Goal: Information Seeking & Learning: Compare options

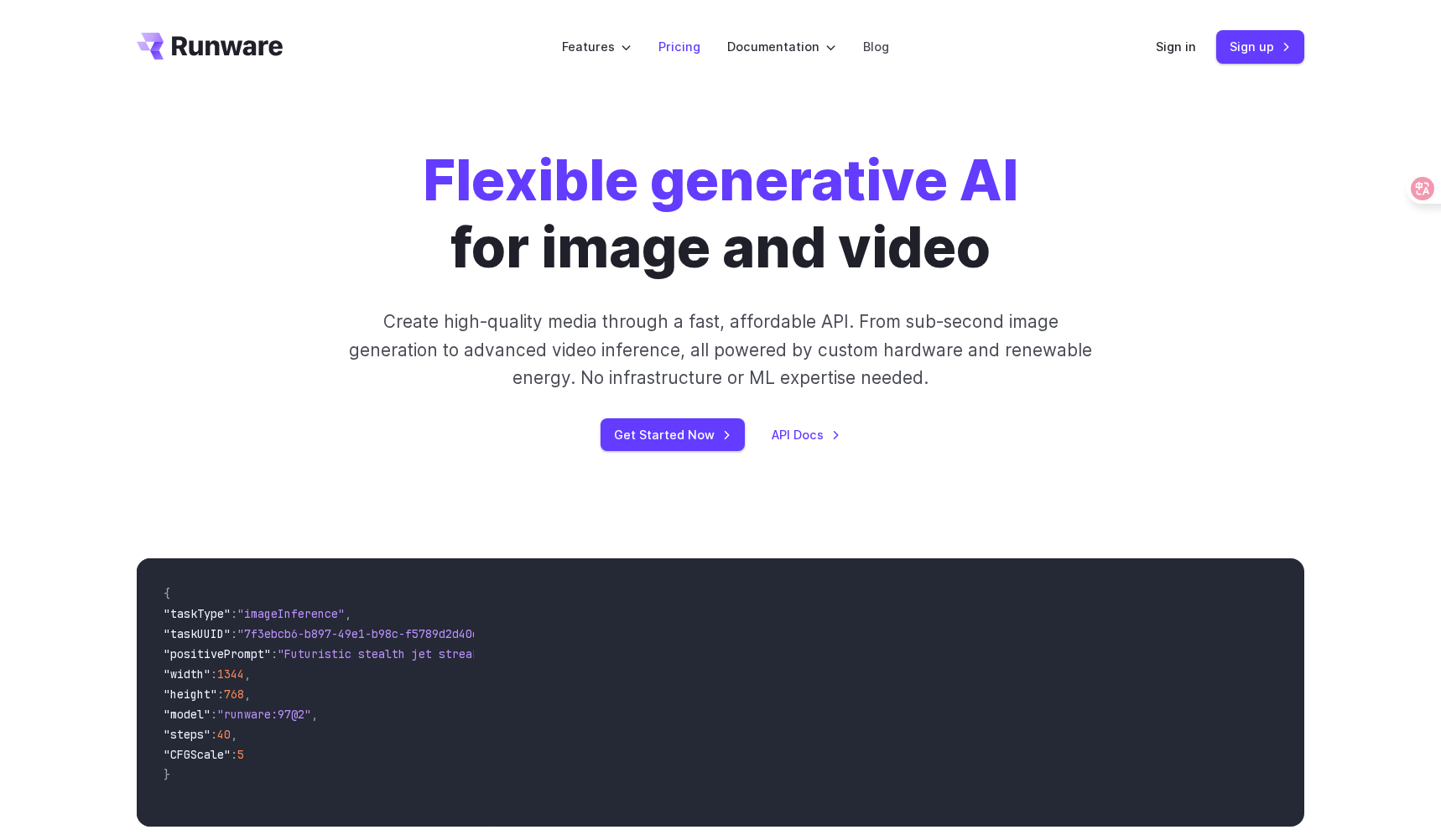
click at [677, 51] on link "Pricing" at bounding box center [679, 47] width 42 height 20
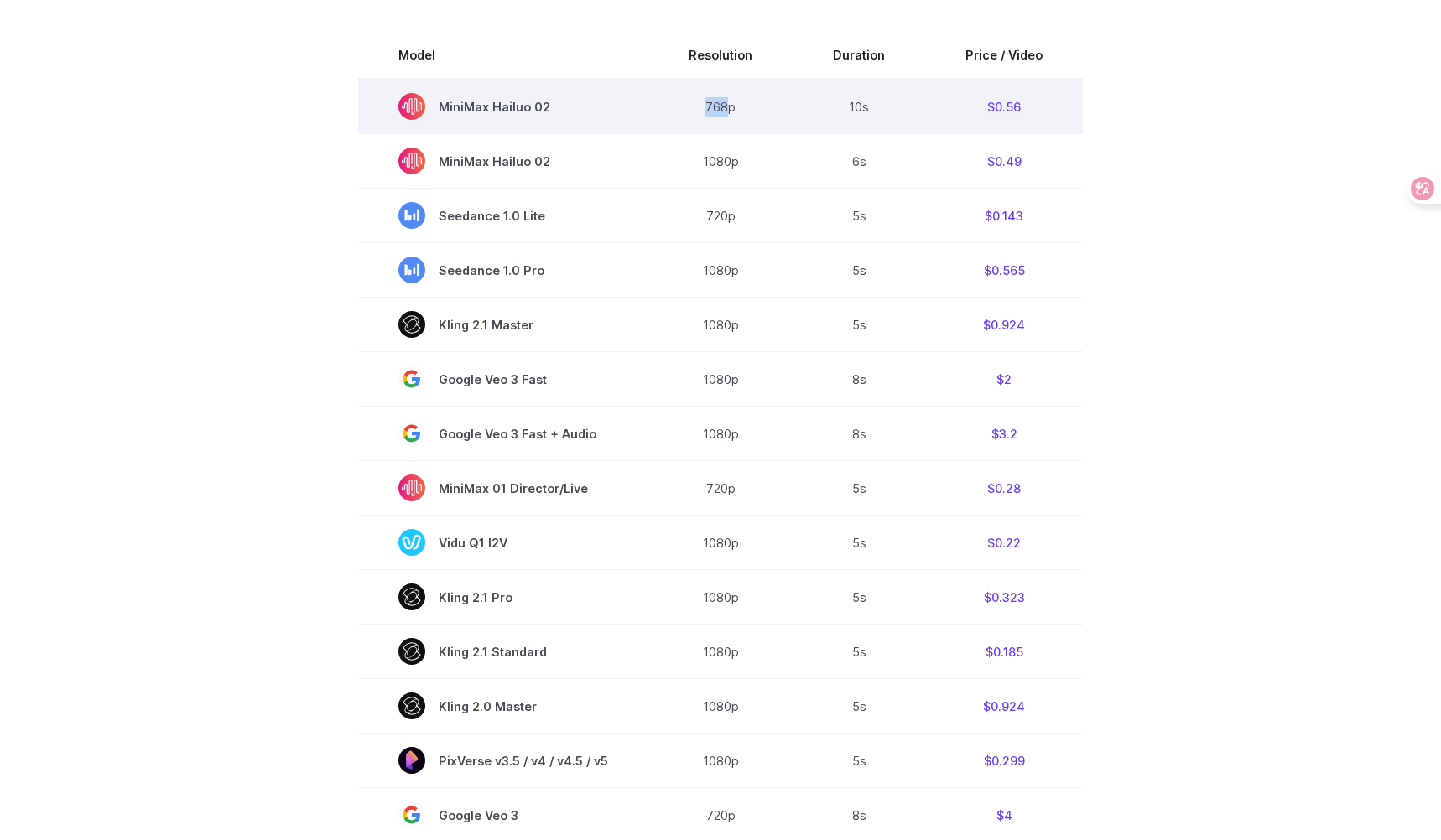
scroll to position [522, 0]
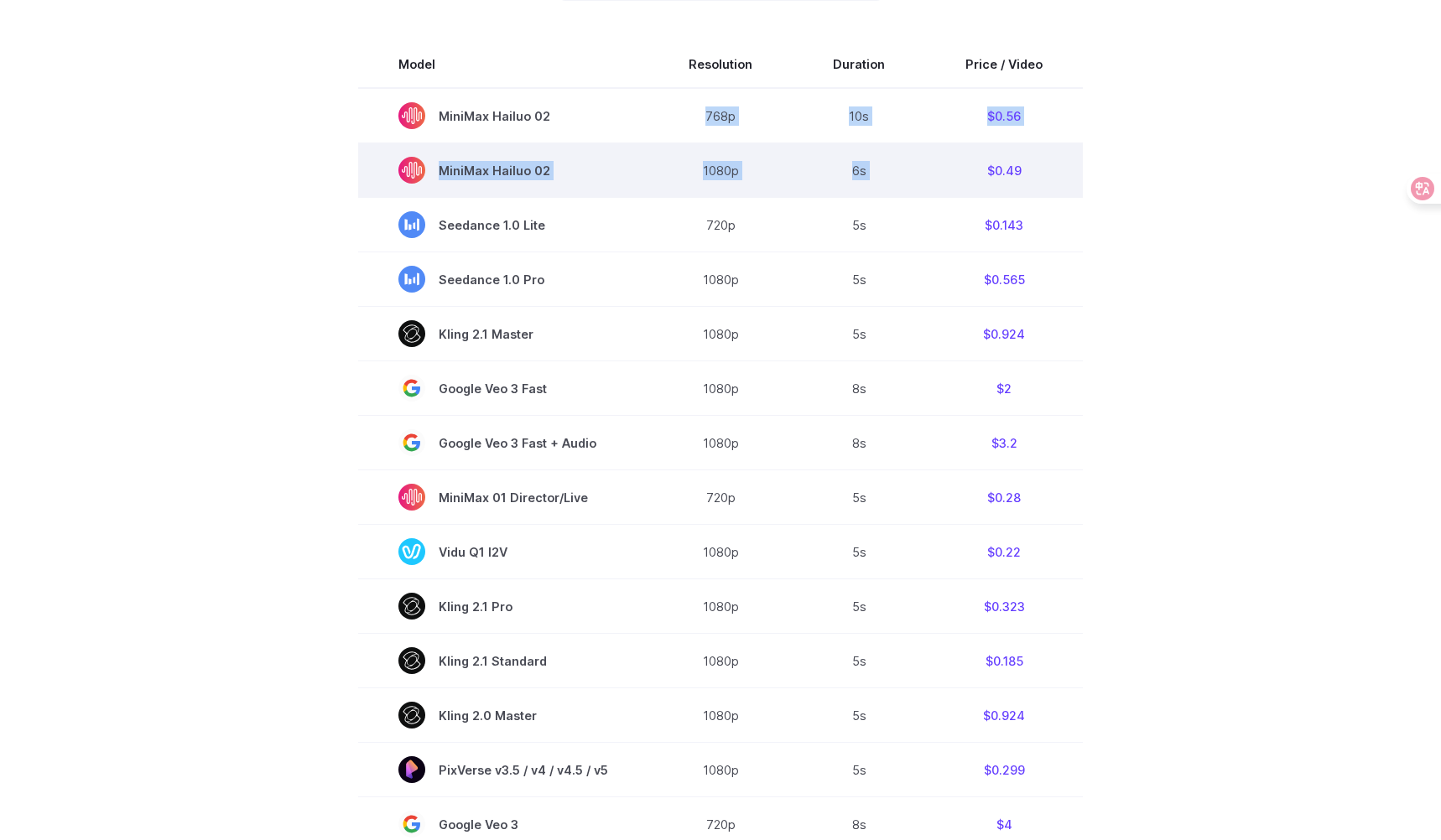
drag, startPoint x: 704, startPoint y: 100, endPoint x: 1048, endPoint y: 161, distance: 349.4
click at [1048, 161] on tbody "Model Resolution Duration Price / Video MiniMax Hailuo 02 768p 10s $0.56 MiniMa…" at bounding box center [720, 610] width 724 height 1137
click at [1070, 175] on td "$0.49" at bounding box center [1004, 171] width 158 height 55
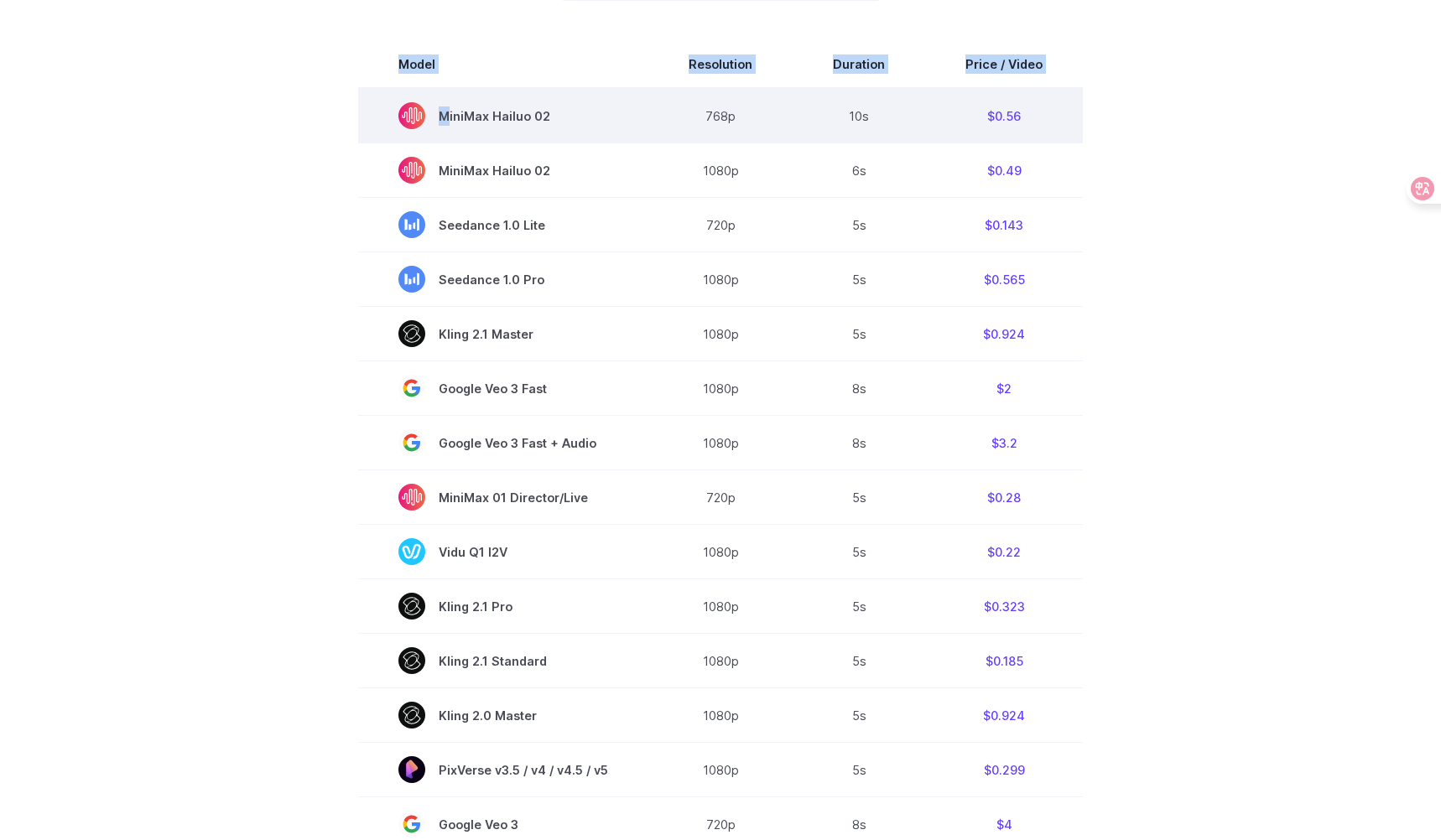
drag, startPoint x: 913, startPoint y: 152, endPoint x: 433, endPoint y: 119, distance: 481.1
click at [433, 119] on section "Model Resolution Duration Price / Video MiniMax Hailuo 02 768p 10s $0.56 MiniMa…" at bounding box center [720, 610] width 1168 height 1137
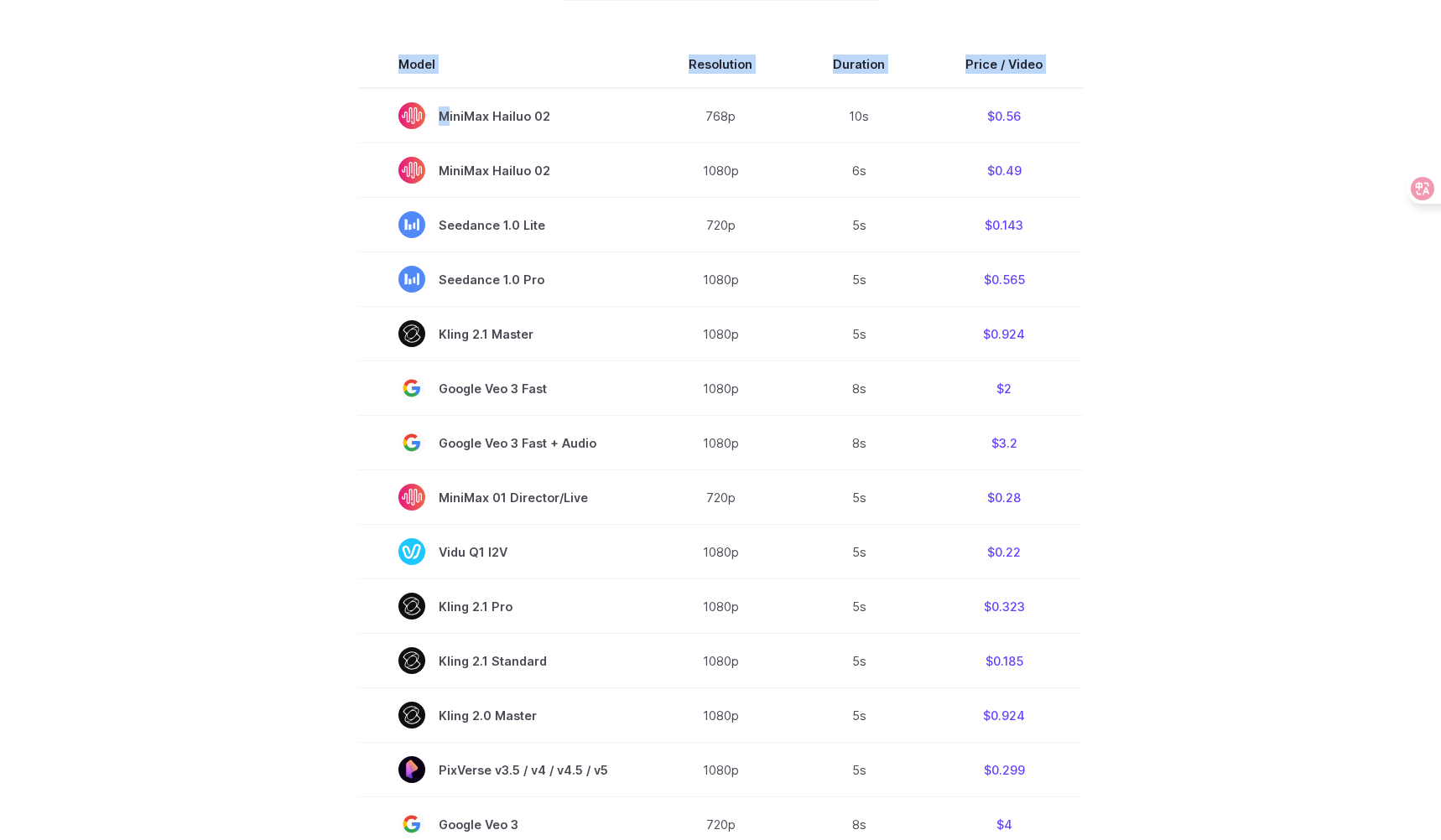
click at [1184, 183] on section "Model Resolution Duration Price / Video MiniMax Hailuo 02 768p 10s $0.56 MiniMa…" at bounding box center [720, 610] width 1168 height 1137
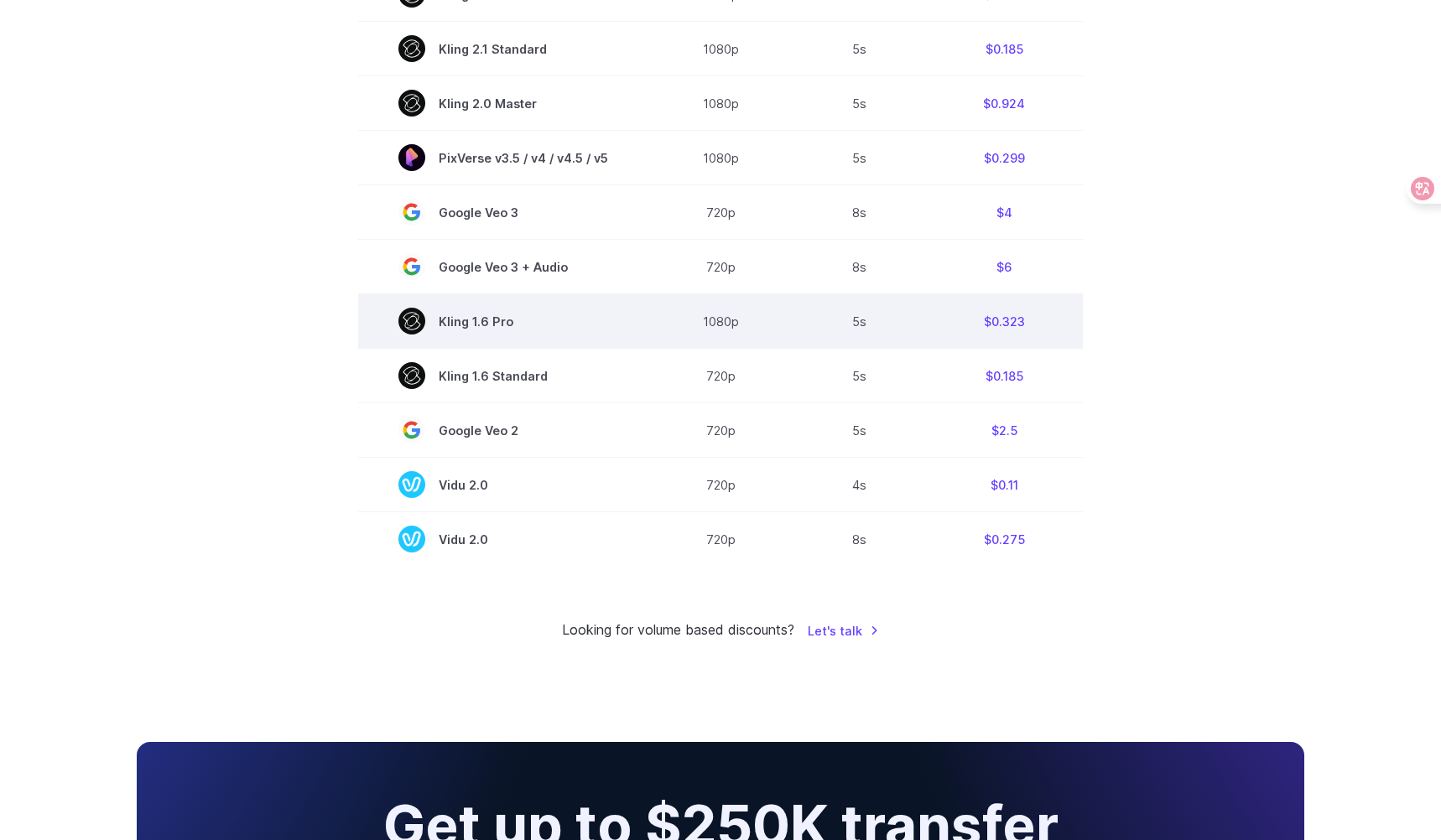
scroll to position [0, 0]
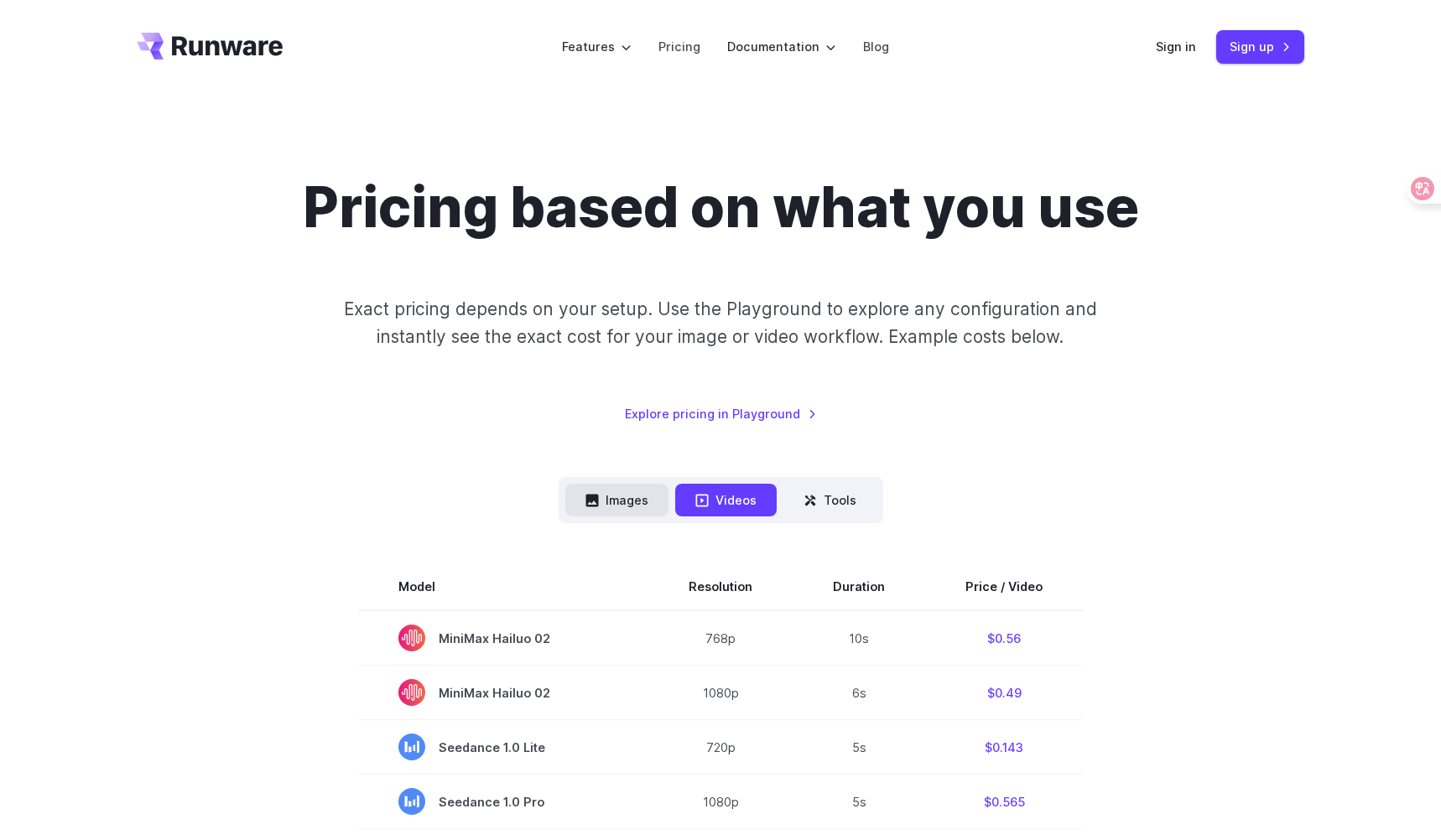
click at [601, 507] on button "Images" at bounding box center [617, 500] width 103 height 32
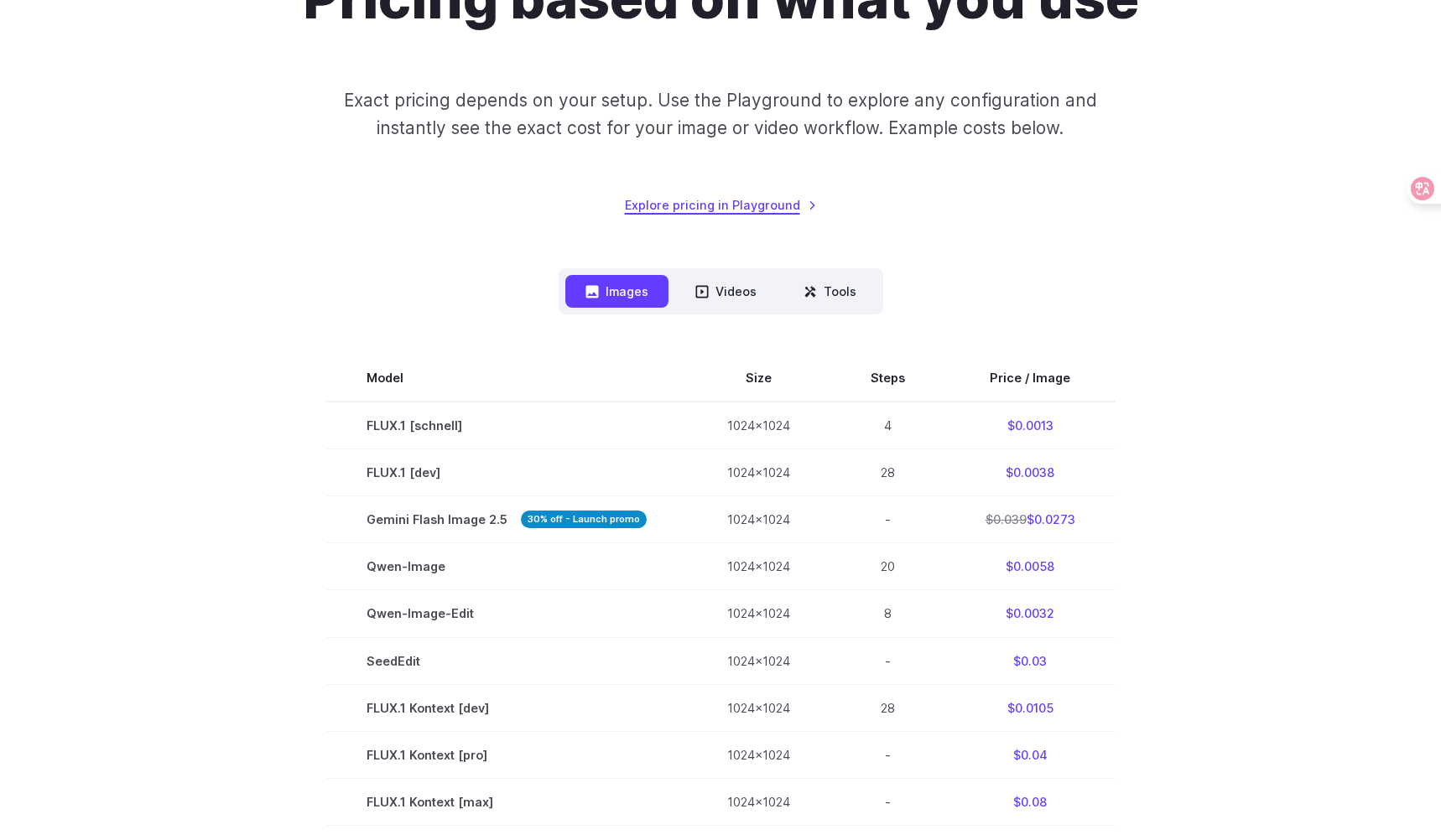
scroll to position [416, 0]
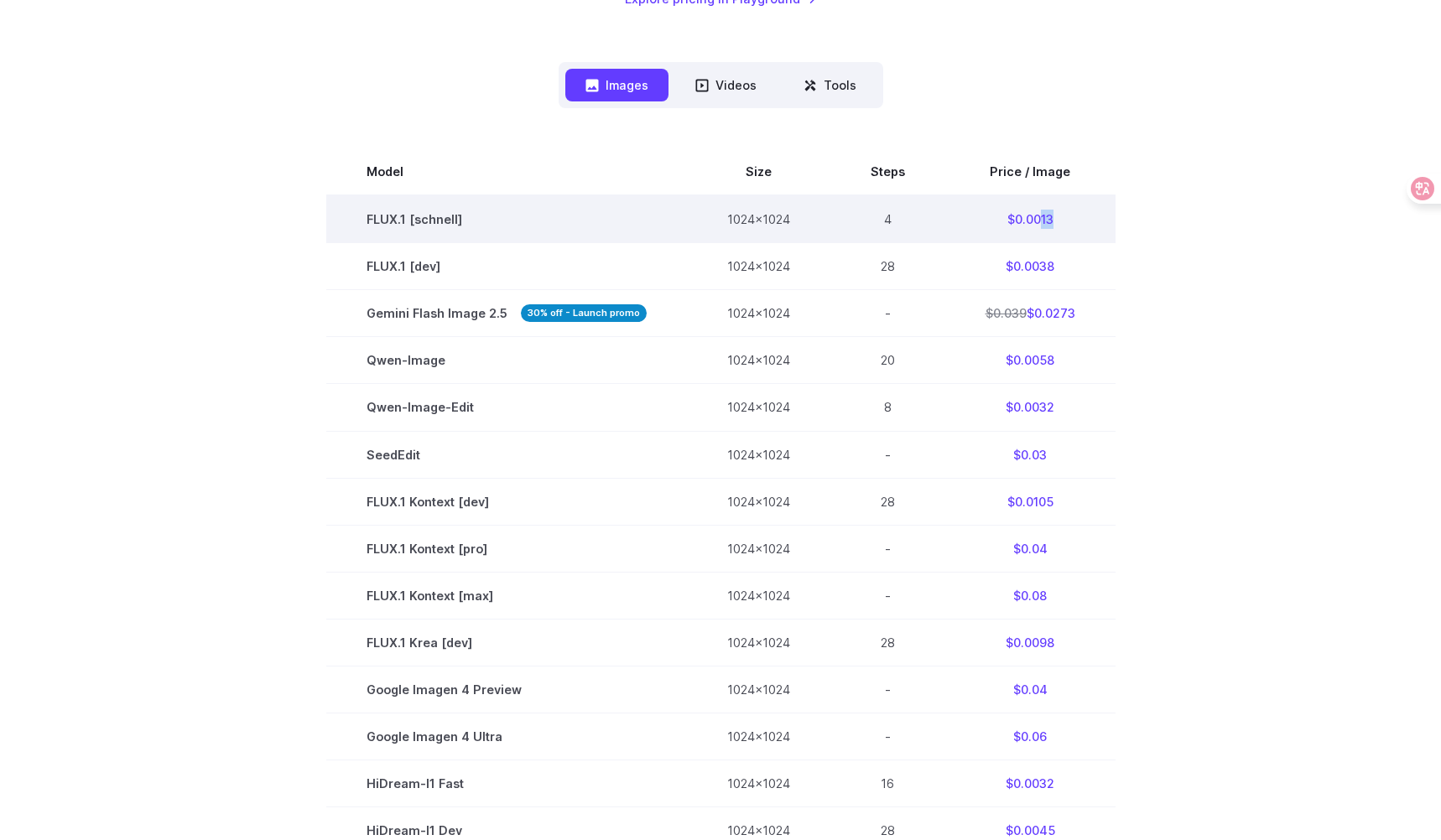
drag, startPoint x: 1076, startPoint y: 218, endPoint x: 1103, endPoint y: 218, distance: 27.0
click at [1104, 218] on td "$0.0013" at bounding box center [1030, 219] width 171 height 48
drag, startPoint x: 1026, startPoint y: 232, endPoint x: 1019, endPoint y: 229, distance: 7.6
click at [1025, 232] on td "$0.0013" at bounding box center [1030, 219] width 171 height 48
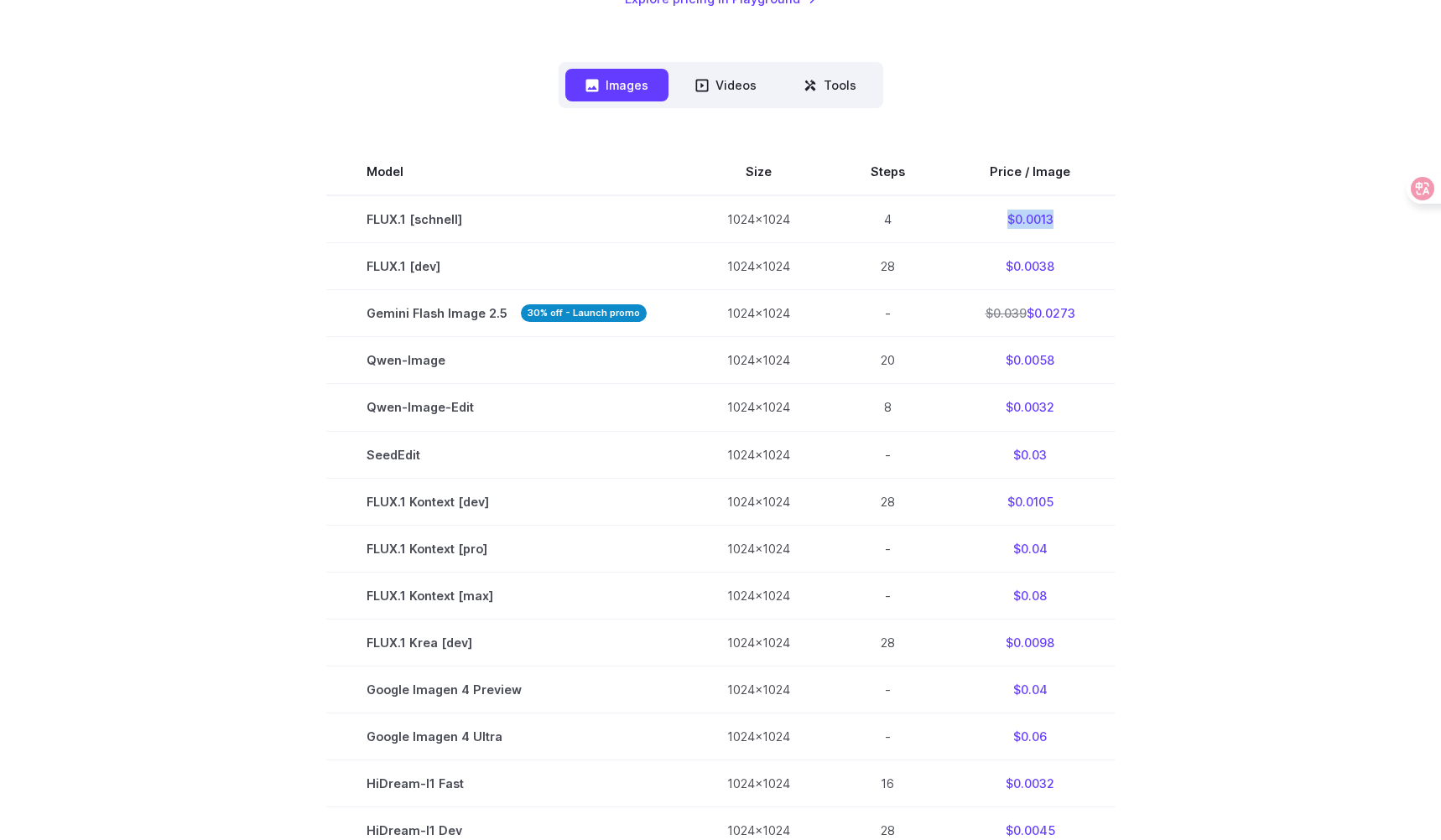
drag, startPoint x: 1015, startPoint y: 218, endPoint x: 1113, endPoint y: 222, distance: 98.1
click at [1114, 222] on section "Model Size Steps Price / Image FLUX.1 [schnell] 1024x1024 4 $0.0013 FLUX.1 [dev…" at bounding box center [720, 618] width 1168 height 940
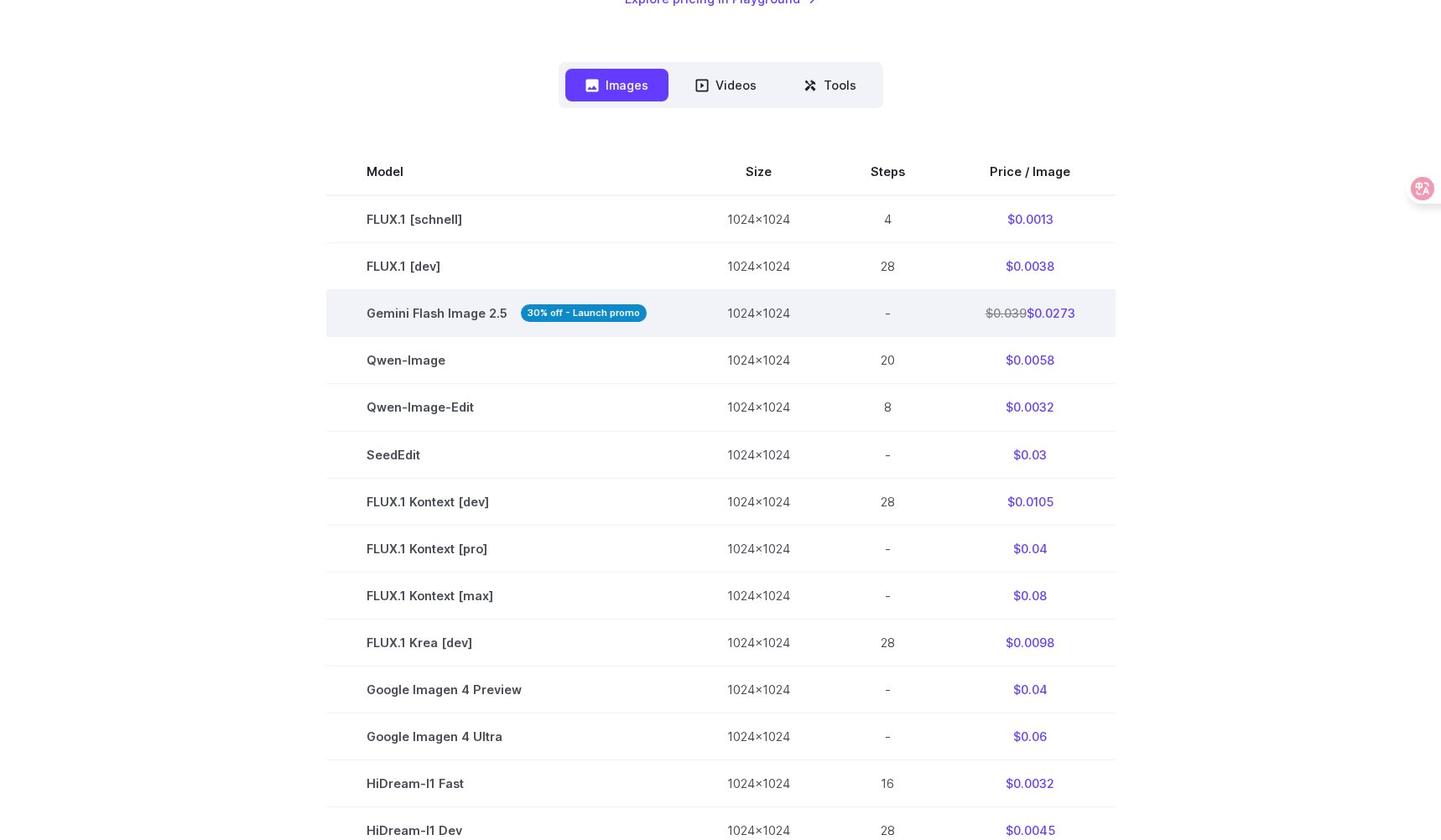
click at [1012, 317] on s "$0.039" at bounding box center [1006, 313] width 41 height 15
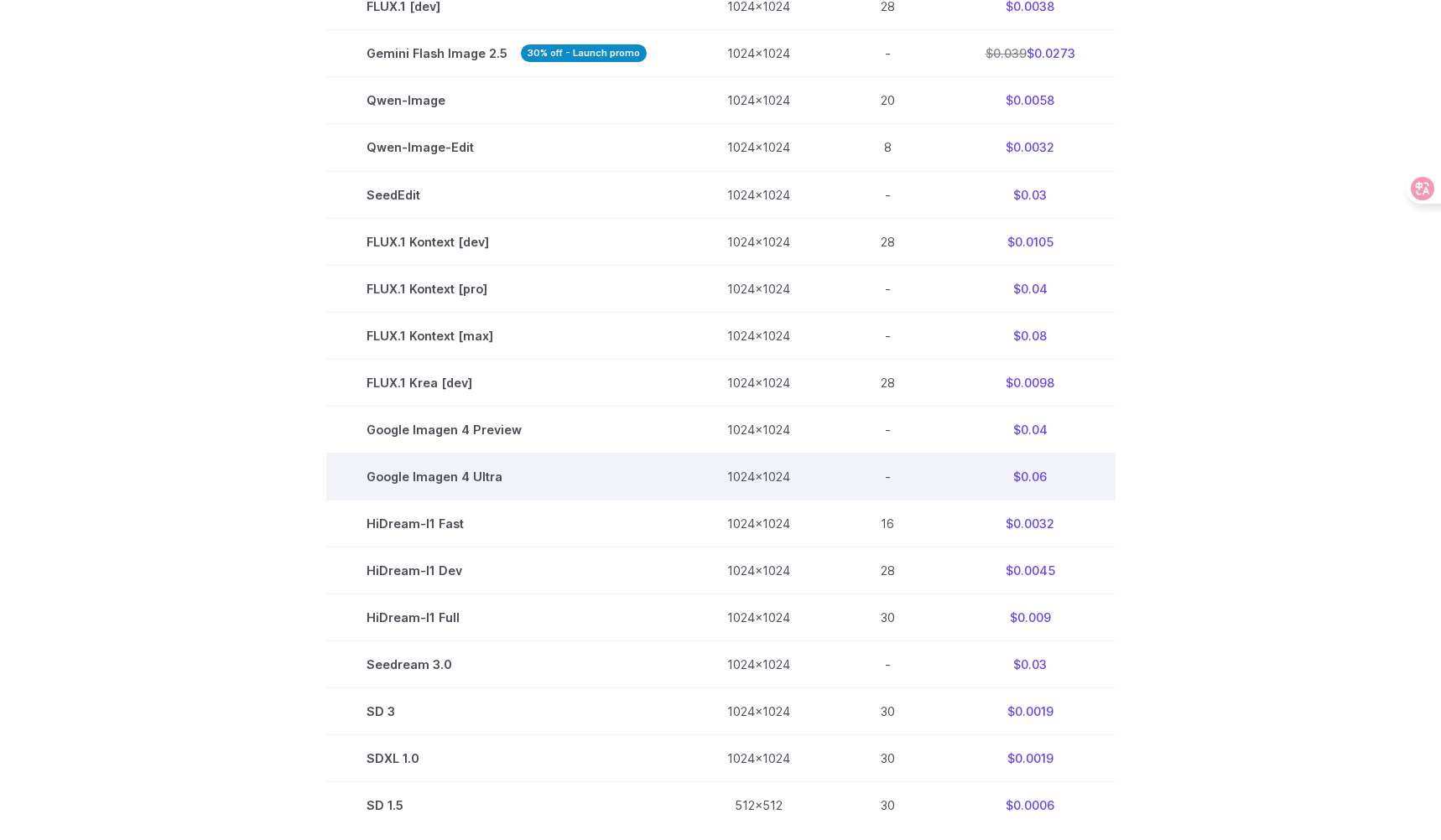
scroll to position [653, 0]
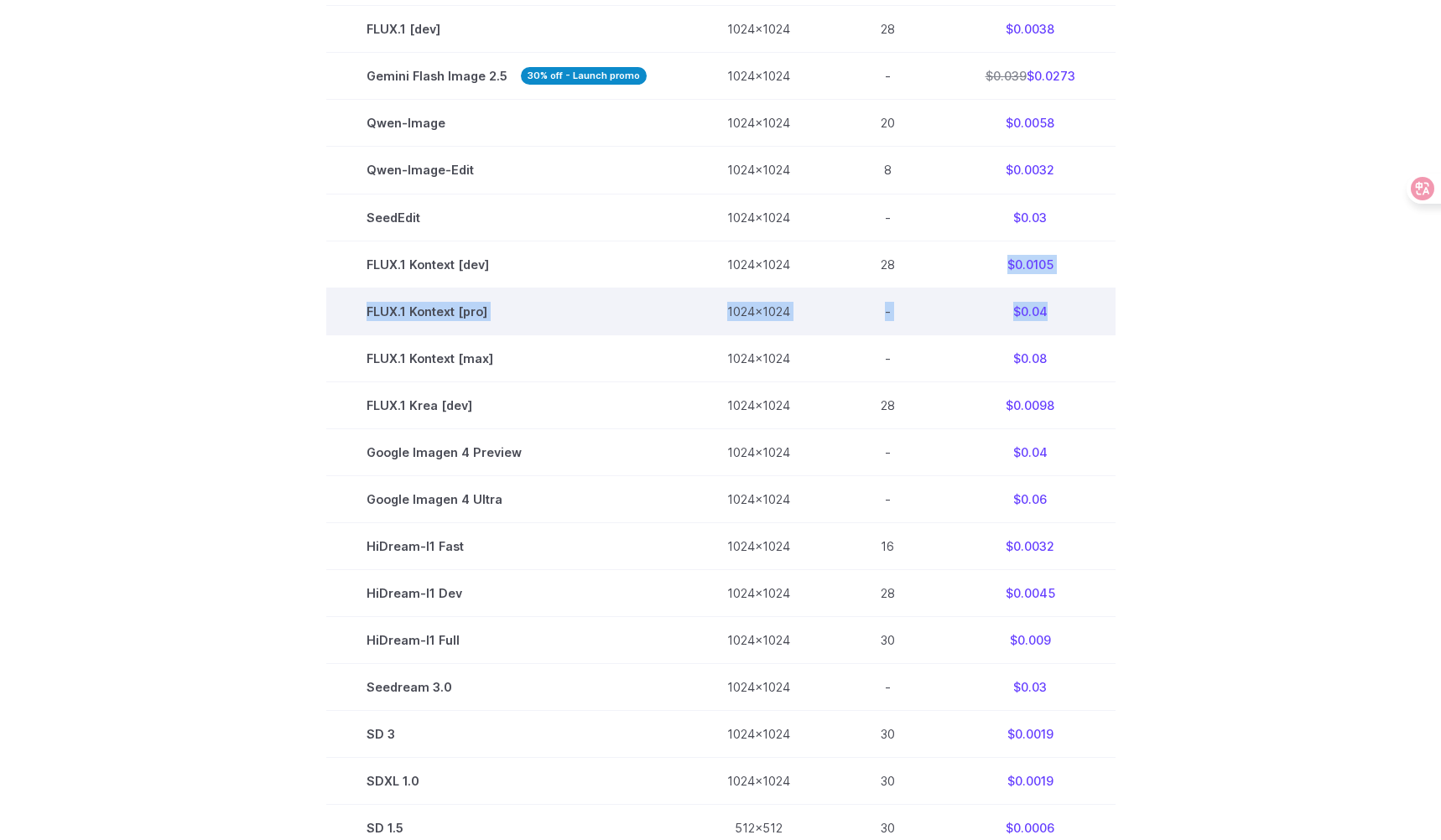
drag, startPoint x: 977, startPoint y: 265, endPoint x: 1066, endPoint y: 306, distance: 98.0
click at [1066, 306] on tbody "Model Size Steps Price / Image FLUX.1 [schnell] 1024x1024 4 $0.0013 FLUX.1 [dev…" at bounding box center [720, 380] width 789 height 940
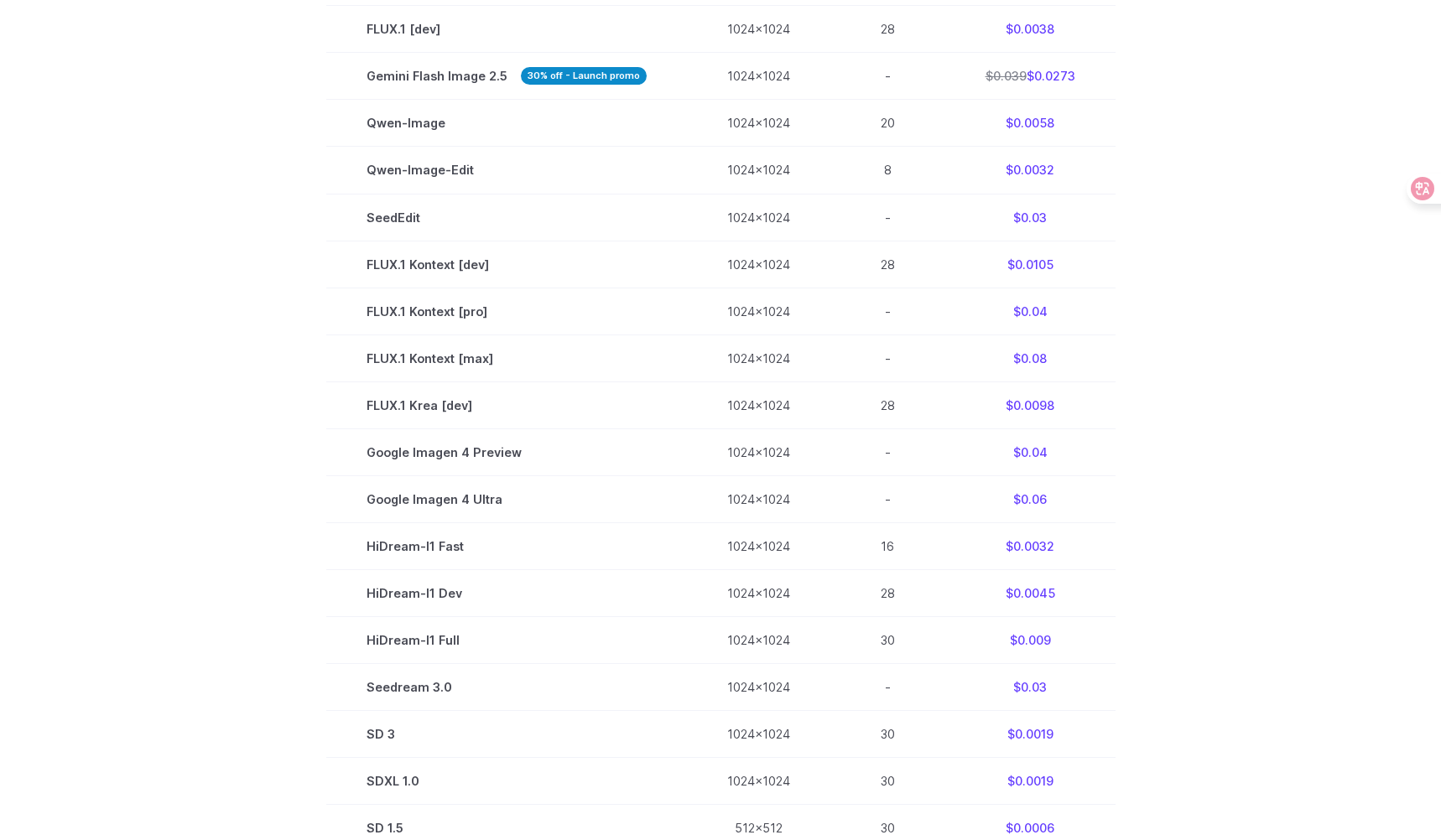
click at [1140, 292] on section "Model Size Steps Price / Image FLUX.1 [schnell] 1024x1024 4 $0.0013 FLUX.1 [dev…" at bounding box center [720, 380] width 1168 height 940
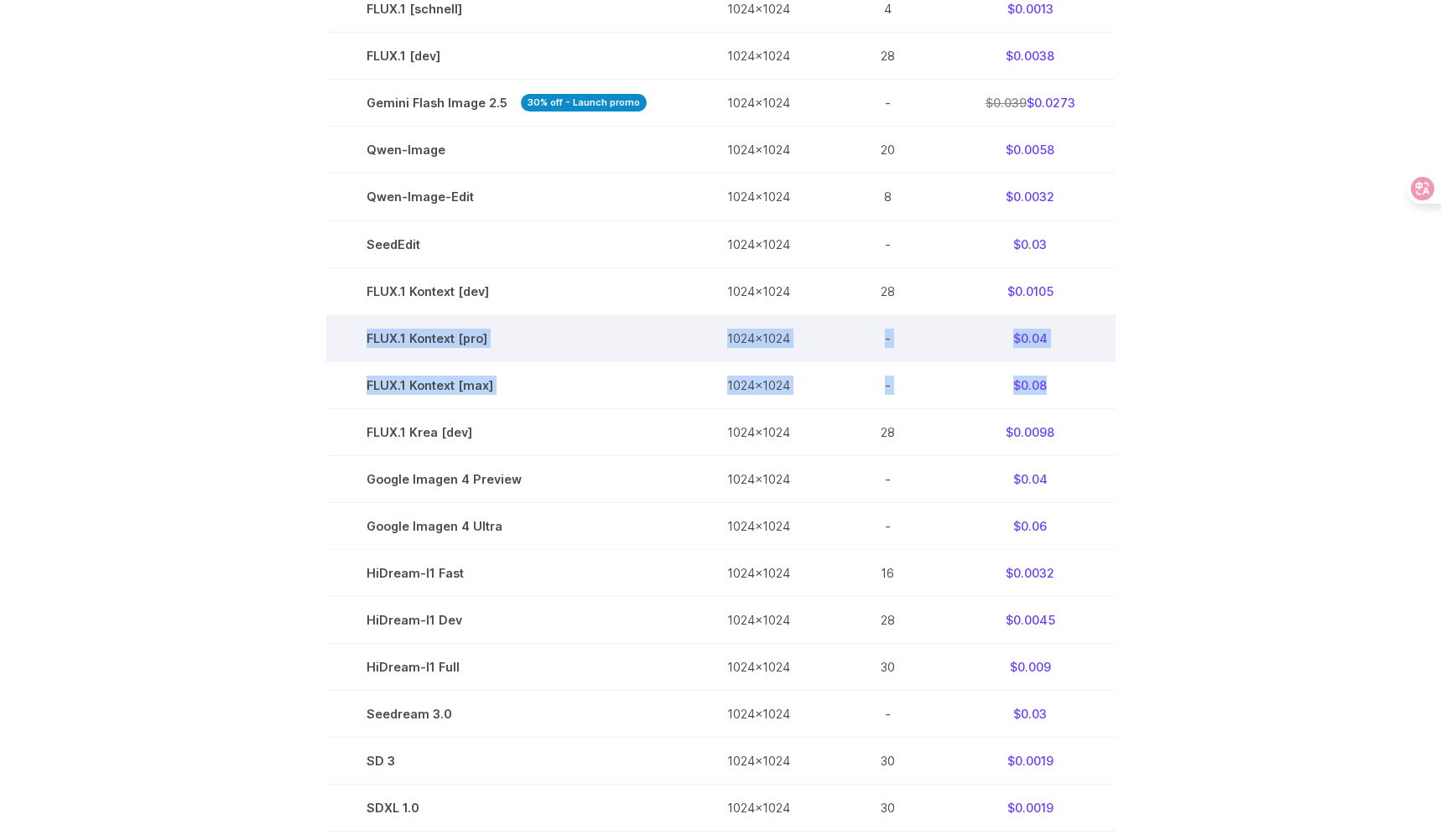
drag, startPoint x: 1054, startPoint y: 388, endPoint x: 369, endPoint y: 326, distance: 687.8
click at [369, 326] on tbody "Model Size Steps Price / Image FLUX.1 [schnell] 1024x1024 4 $0.0013 FLUX.1 [dev…" at bounding box center [720, 408] width 789 height 940
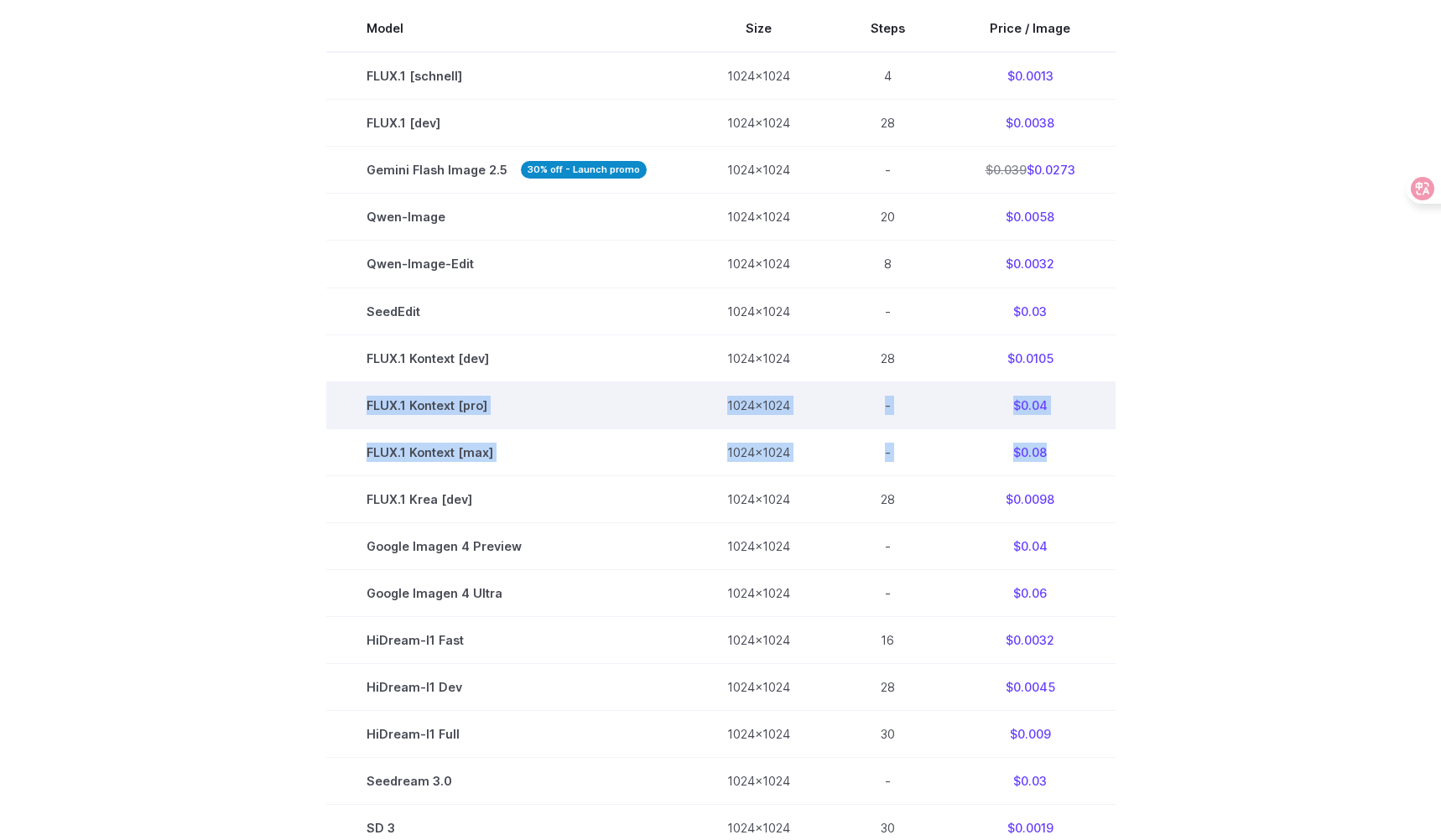
scroll to position [514, 0]
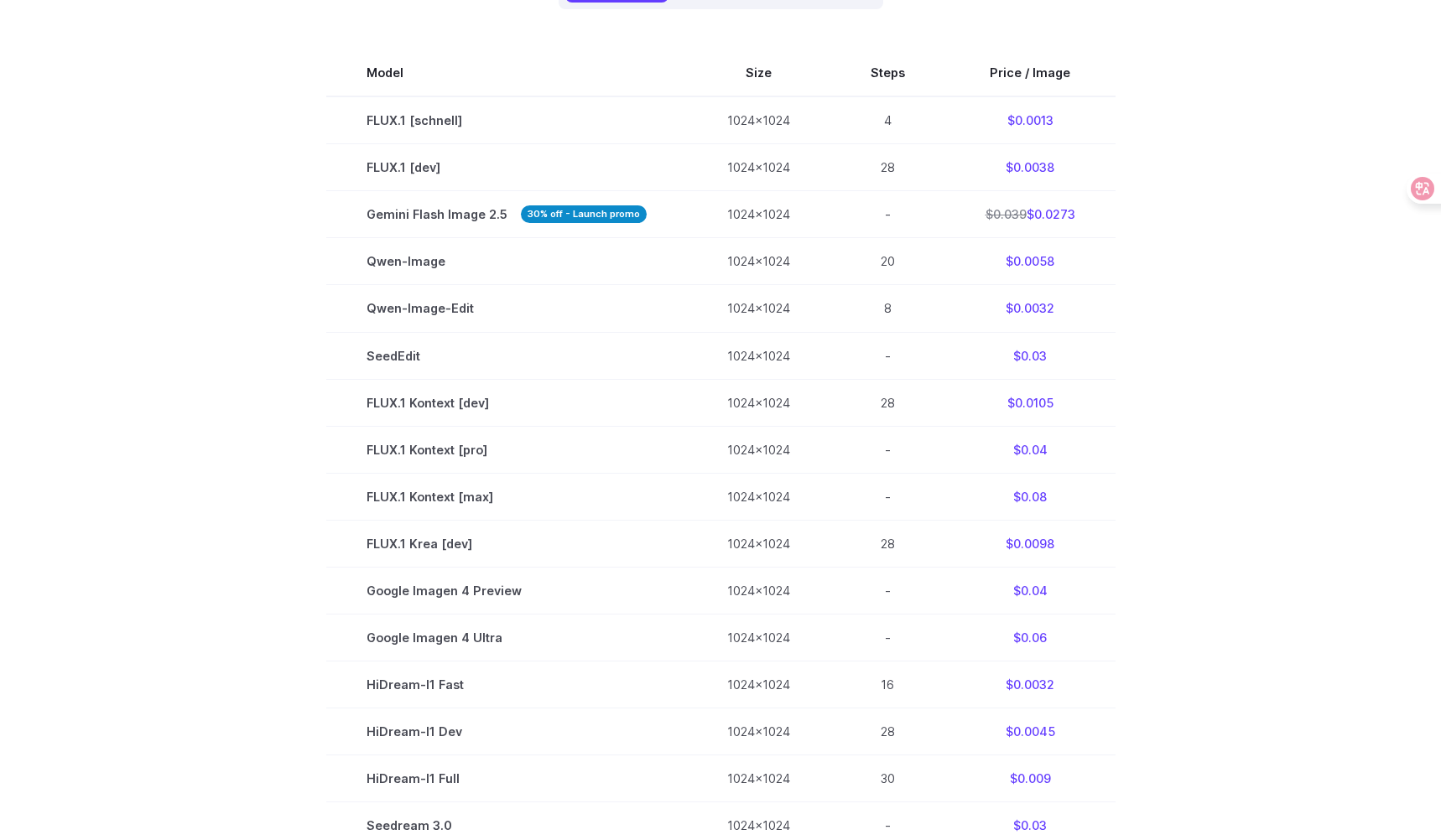
click at [1128, 531] on section "Model Size Steps Price / Image FLUX.1 [schnell] 1024x1024 4 $0.0013 FLUX.1 [dev…" at bounding box center [720, 519] width 1168 height 940
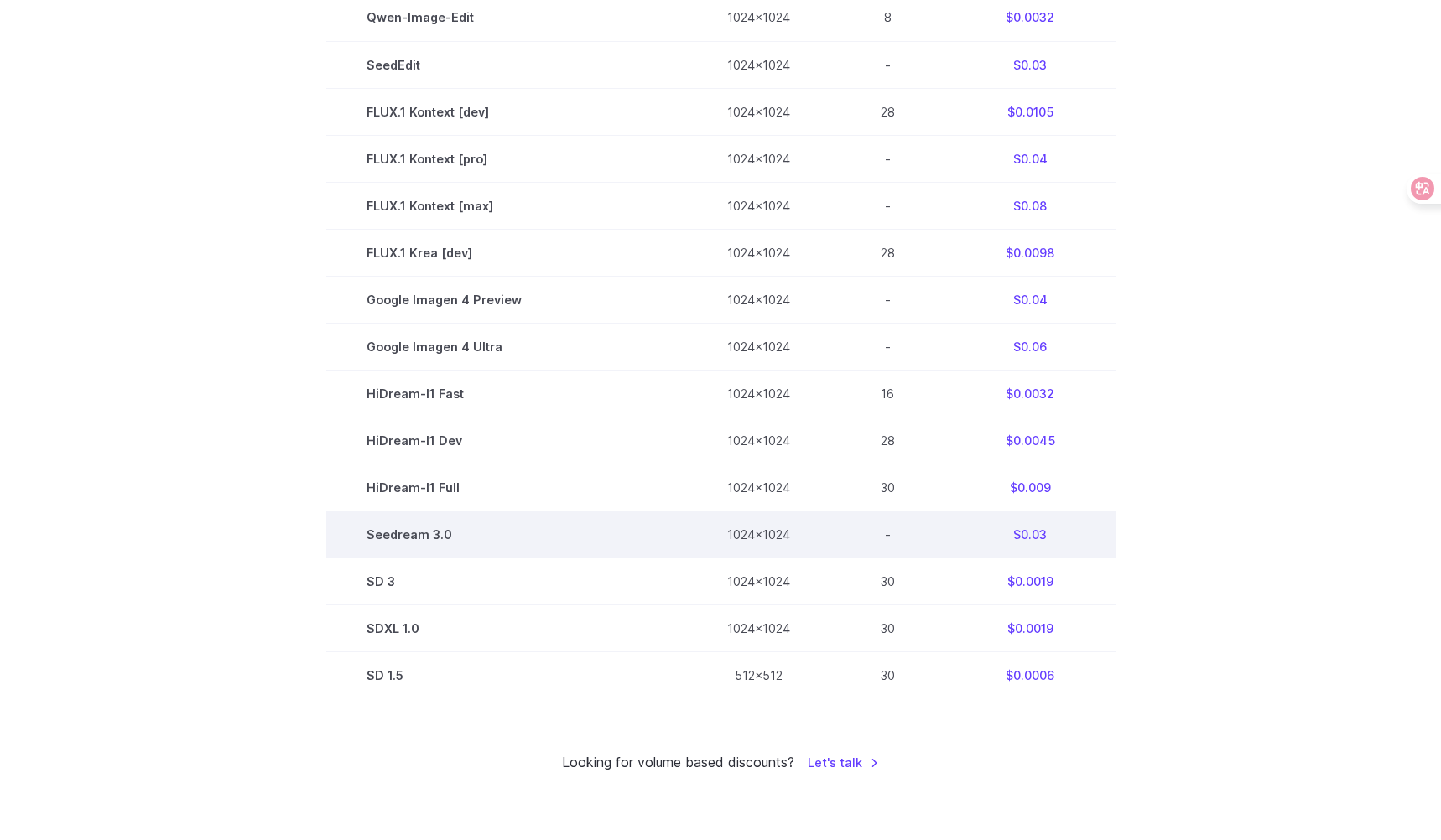
scroll to position [784, 0]
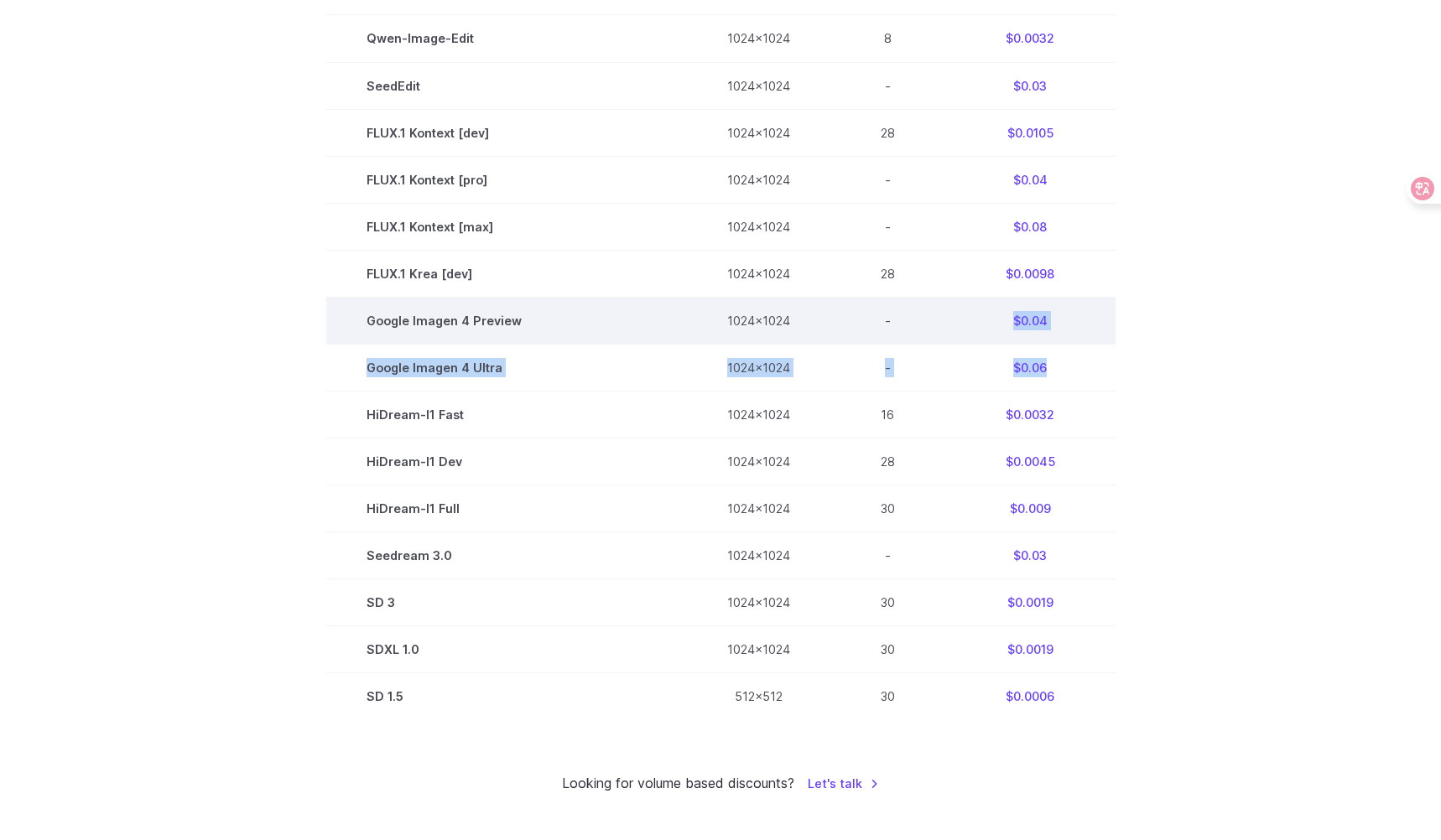
drag, startPoint x: 1081, startPoint y: 367, endPoint x: 1012, endPoint y: 325, distance: 80.8
click at [1008, 324] on tbody "Model Size Steps Price / Image FLUX.1 [schnell] 1024x1024 4 $0.0013 FLUX.1 [dev…" at bounding box center [720, 249] width 789 height 940
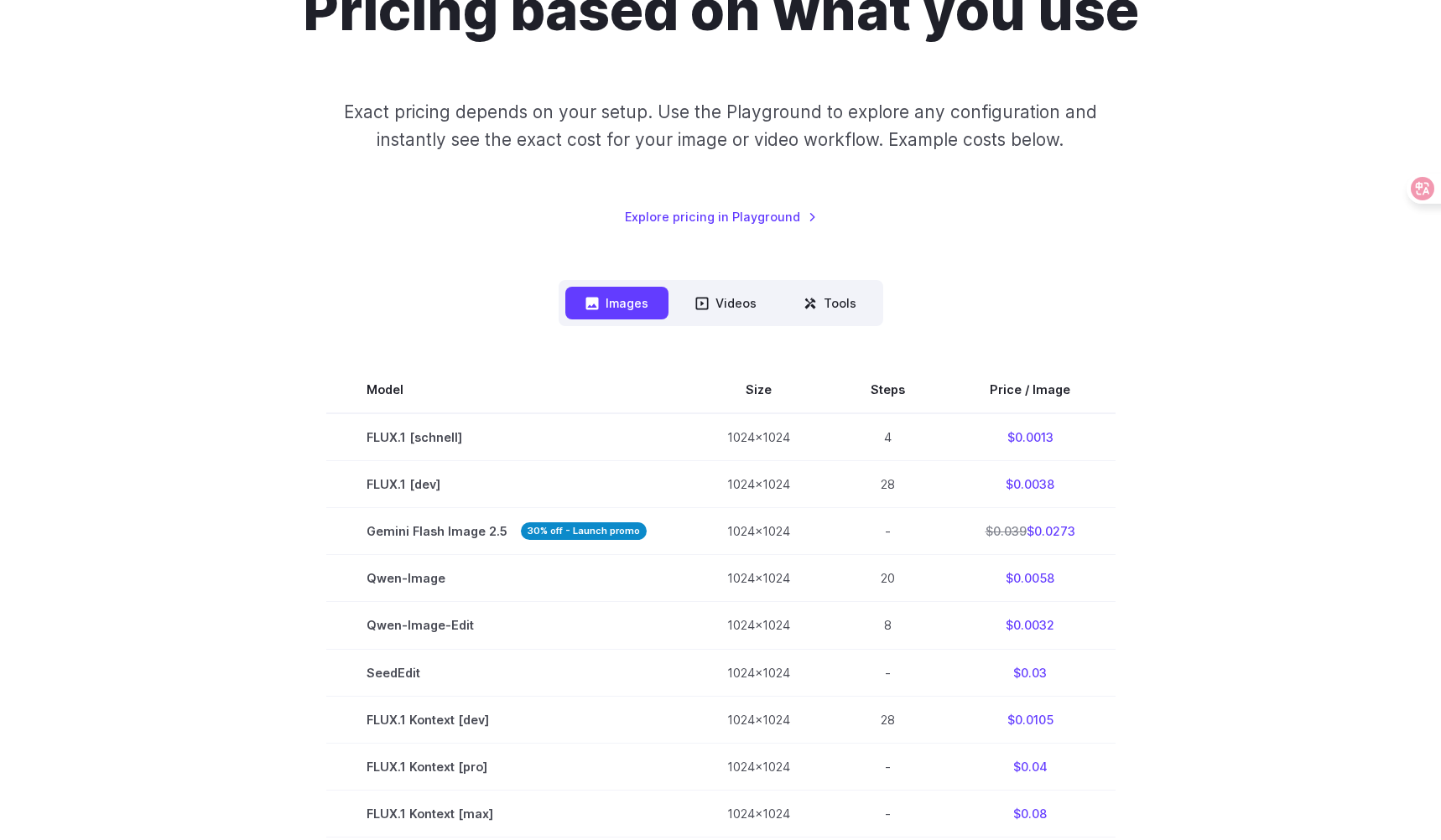
scroll to position [42, 0]
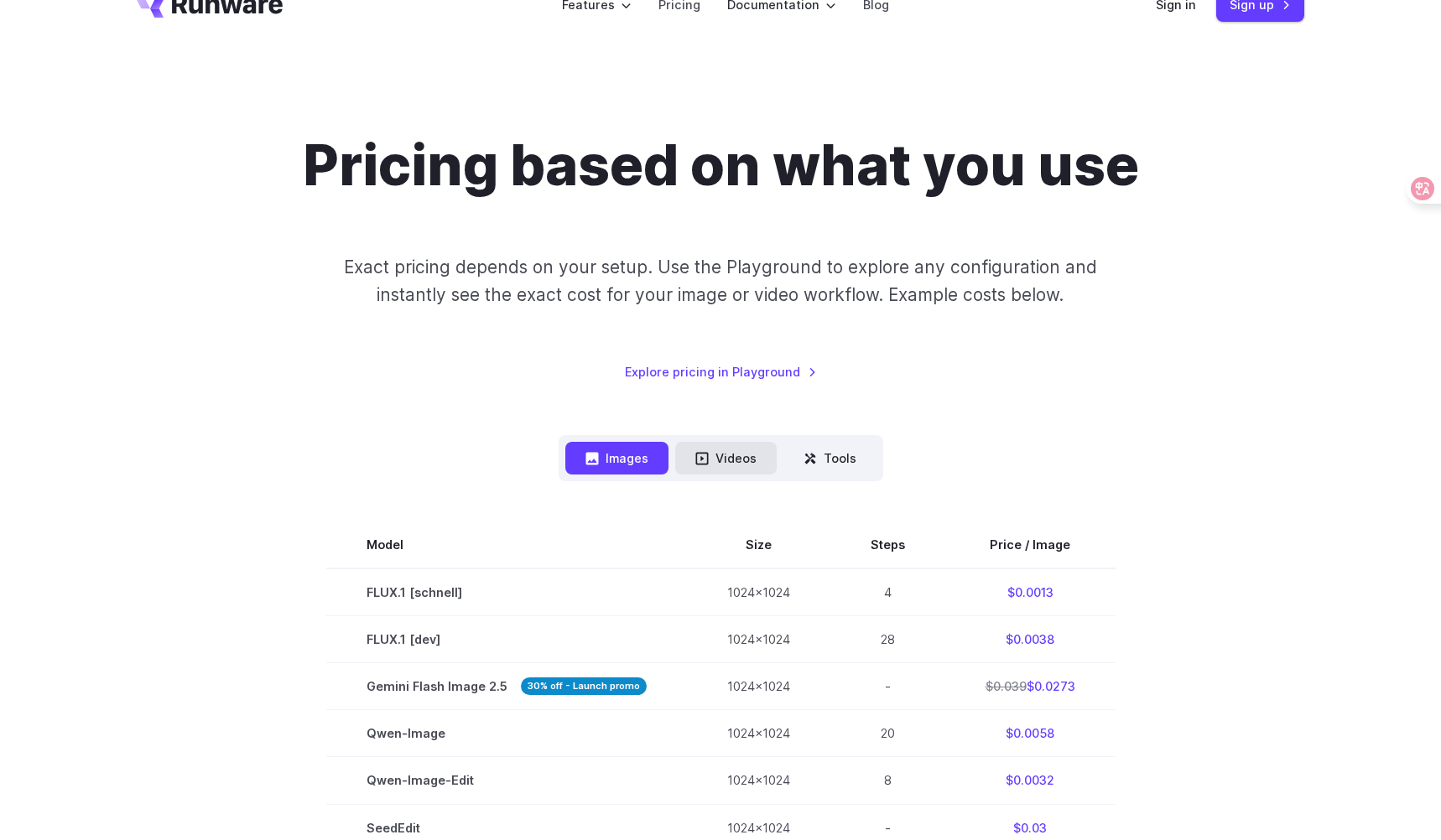
click at [740, 455] on button "Videos" at bounding box center [726, 458] width 102 height 32
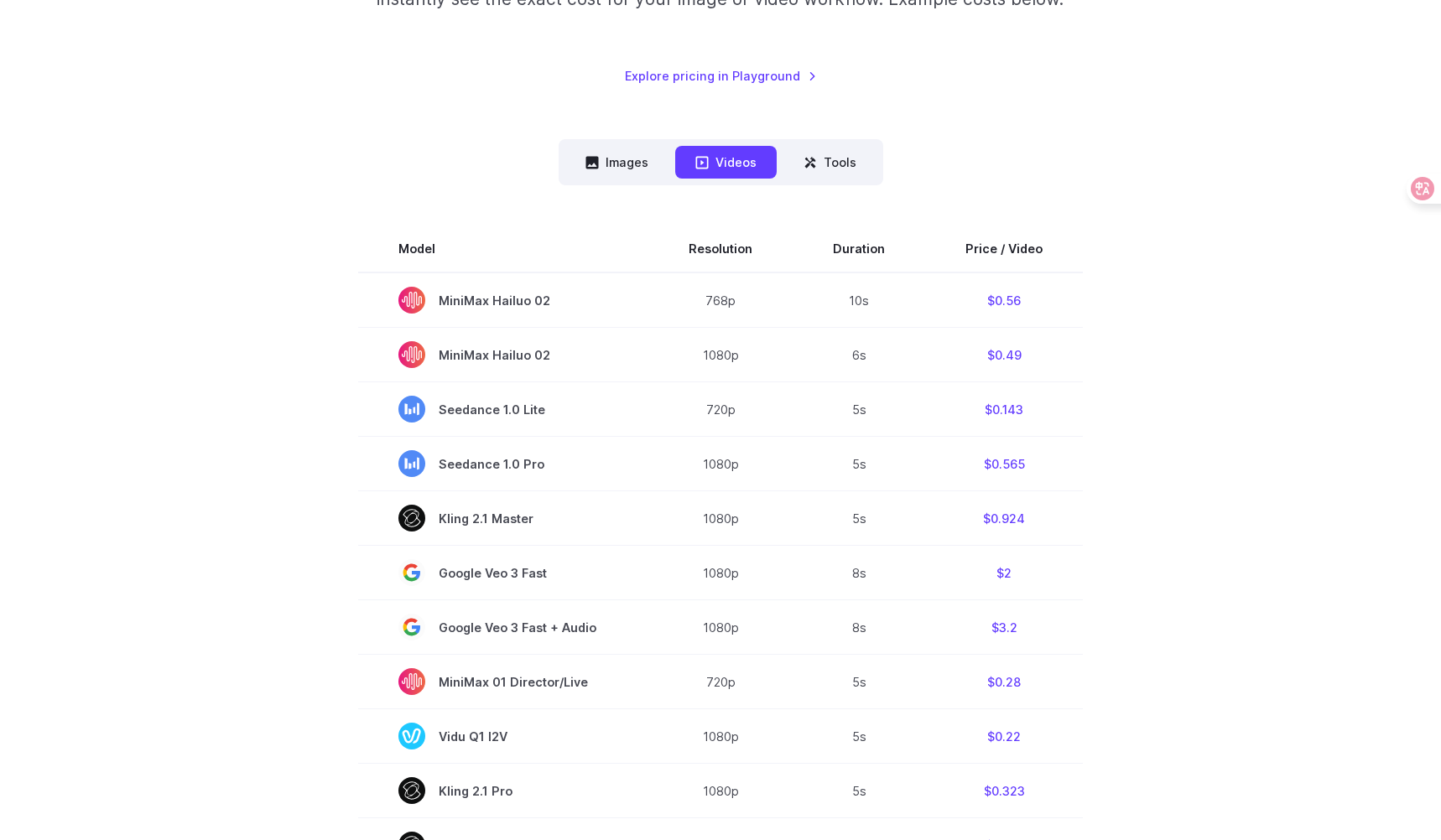
scroll to position [369, 0]
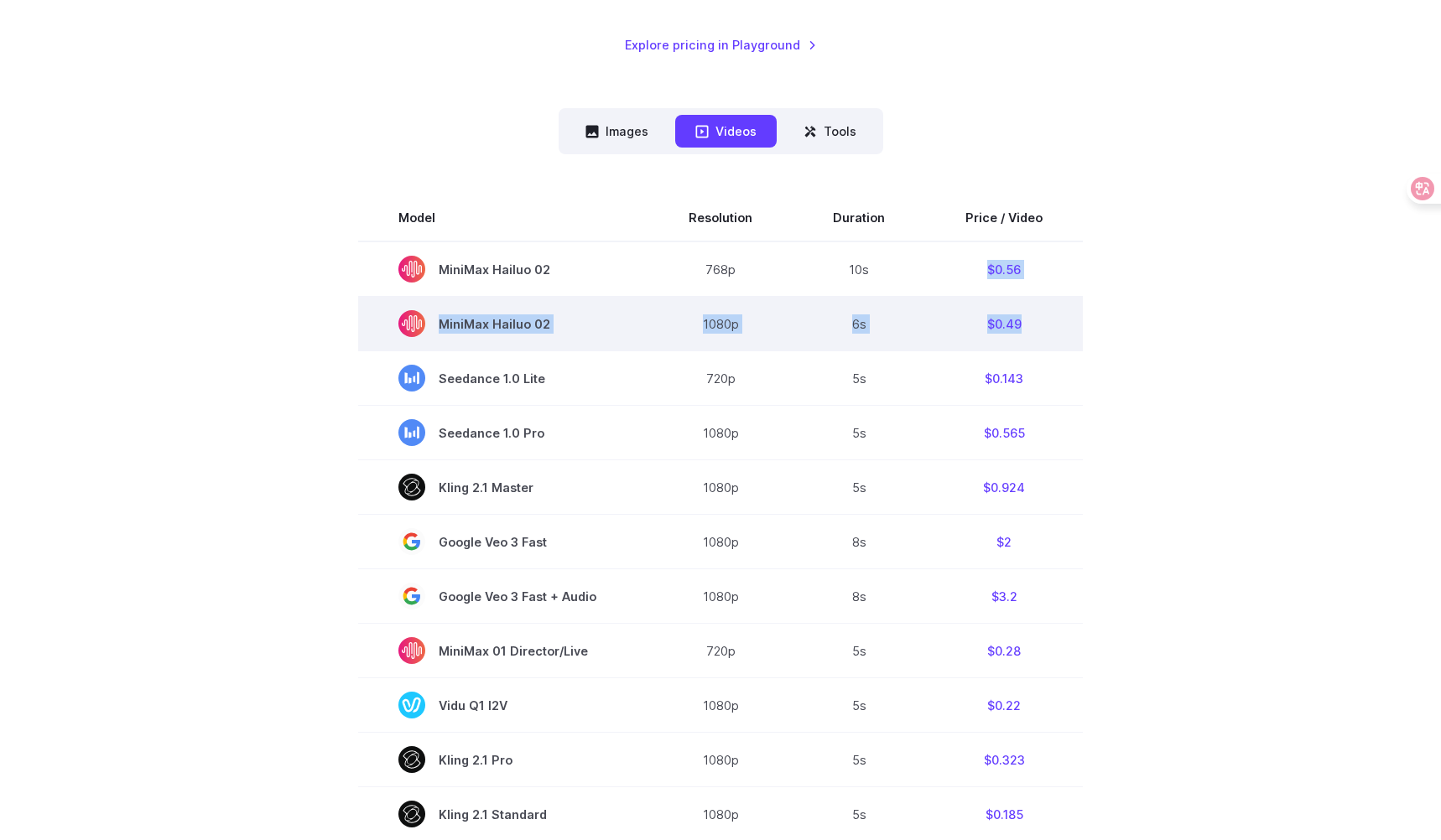
drag, startPoint x: 976, startPoint y: 267, endPoint x: 1035, endPoint y: 337, distance: 91.5
click at [1035, 337] on tbody "Model Resolution Duration Price / Video MiniMax Hailuo 02 768p 10s $0.56 MiniMa…" at bounding box center [720, 763] width 724 height 1137
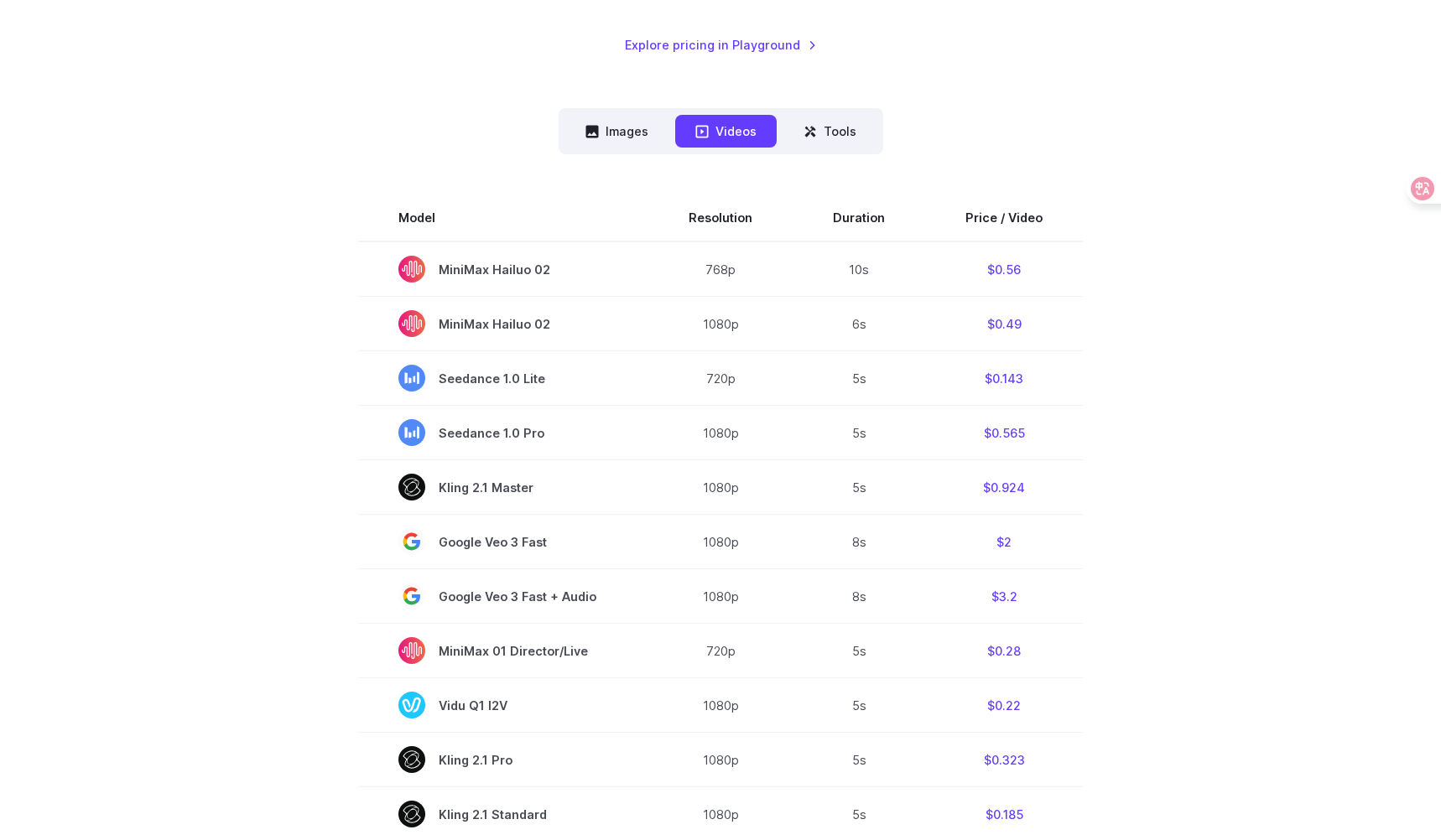
click at [1197, 295] on section "Model Resolution Duration Price / Video MiniMax Hailuo 02 768p 10s $0.56 MiniMa…" at bounding box center [720, 763] width 1168 height 1137
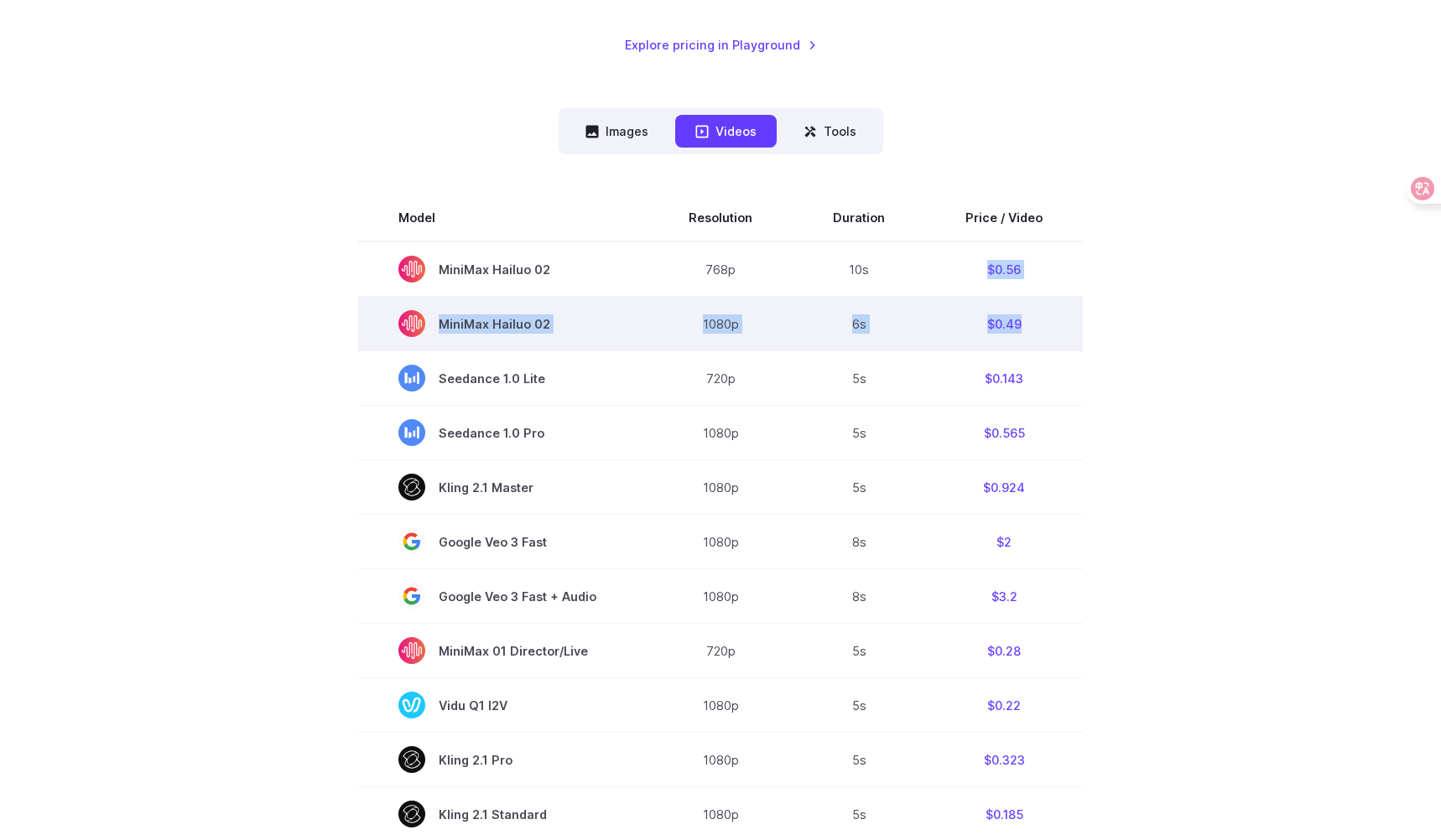
drag, startPoint x: 966, startPoint y: 277, endPoint x: 1019, endPoint y: 340, distance: 82.3
click at [1019, 340] on tbody "Model Resolution Duration Price / Video MiniMax Hailuo 02 768p 10s $0.56 MiniMa…" at bounding box center [720, 763] width 724 height 1137
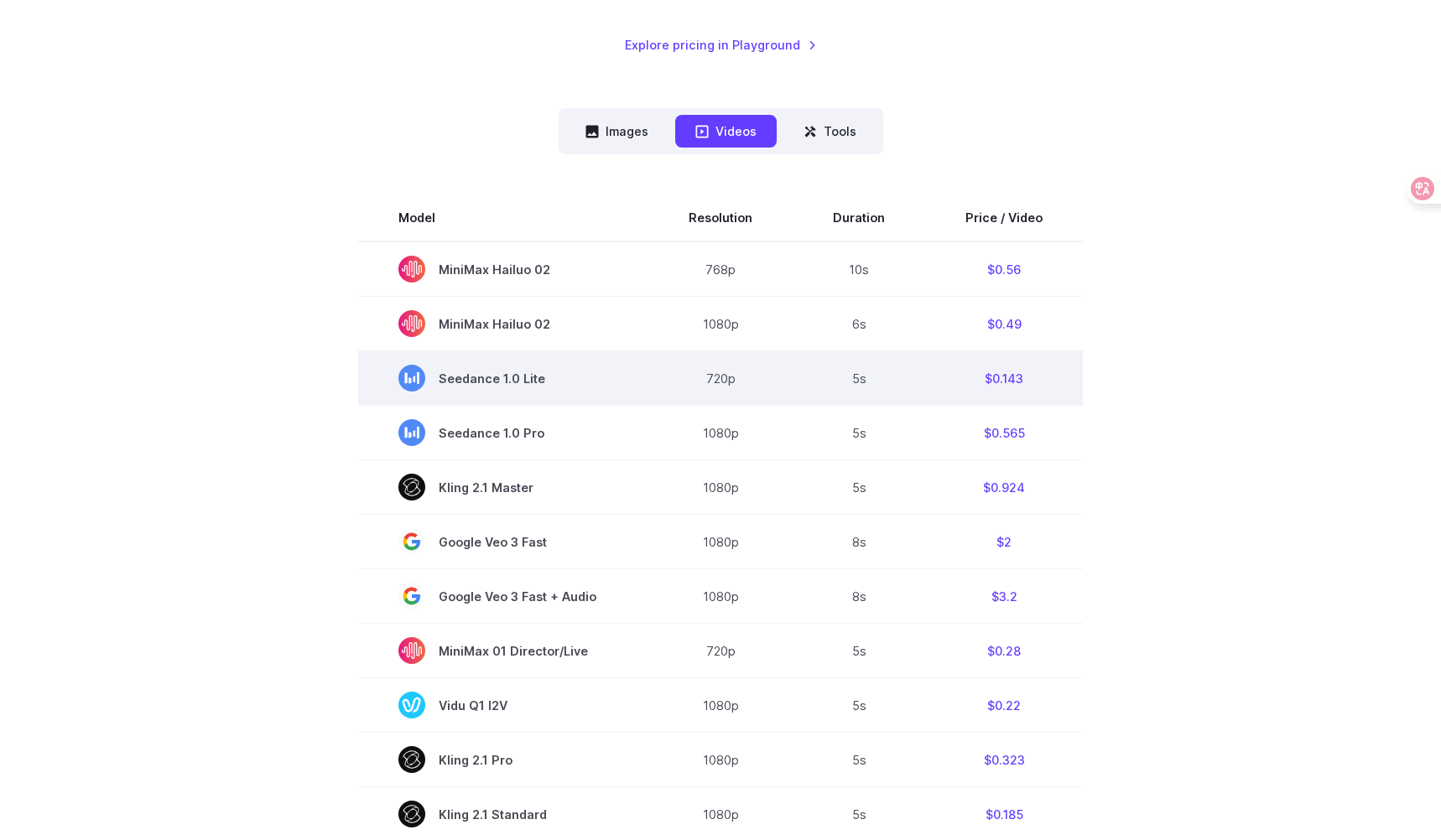
click at [1066, 359] on td "$0.143" at bounding box center [1004, 378] width 158 height 55
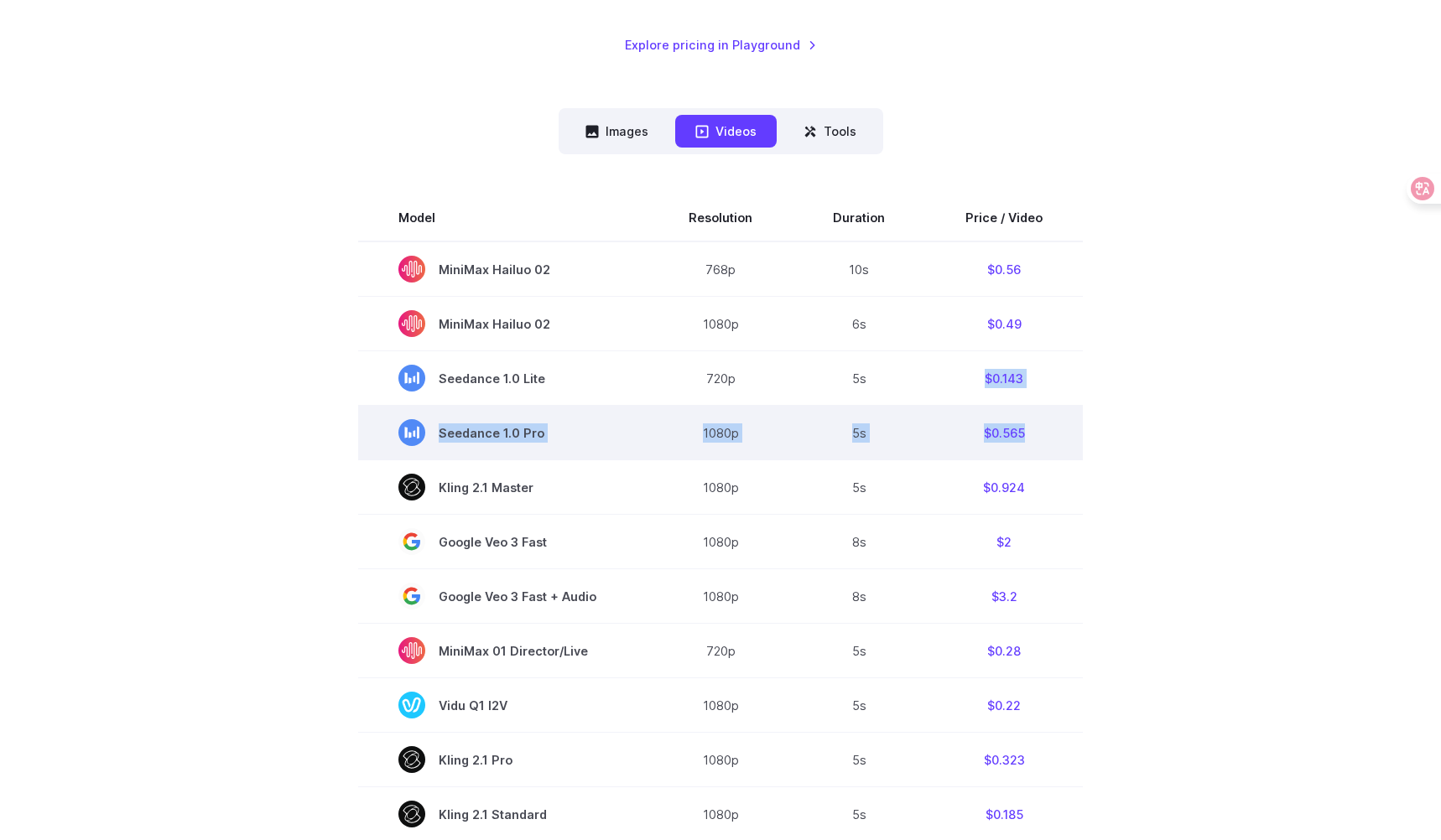
drag, startPoint x: 980, startPoint y: 372, endPoint x: 1048, endPoint y: 432, distance: 90.7
click at [1048, 432] on tbody "Model Resolution Duration Price / Video MiniMax Hailuo 02 768p 10s $0.56 MiniMa…" at bounding box center [720, 763] width 724 height 1137
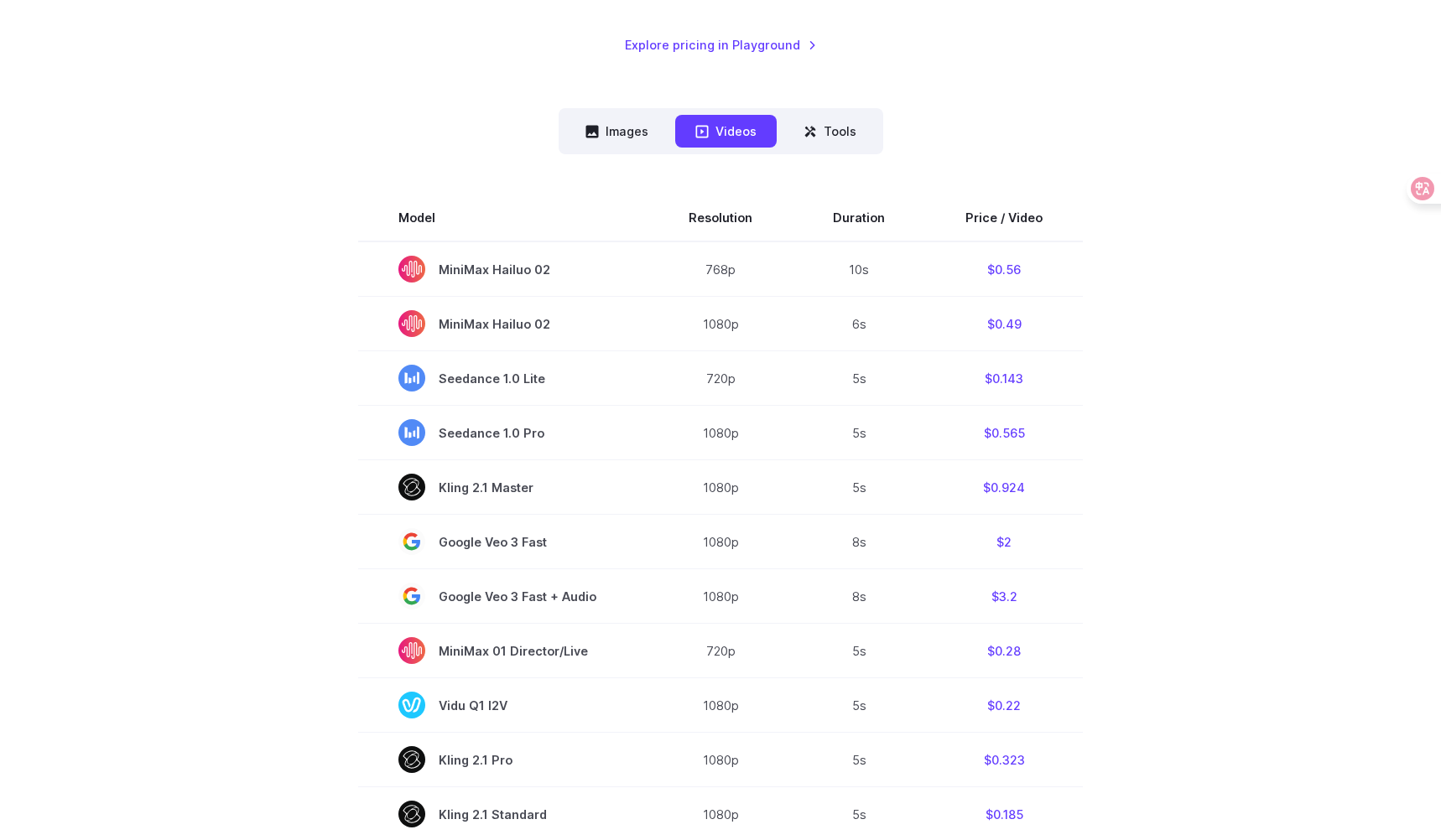
click at [1102, 438] on section "Model Resolution Duration Price / Video MiniMax Hailuo 02 768p 10s $0.56 MiniMa…" at bounding box center [720, 763] width 1168 height 1137
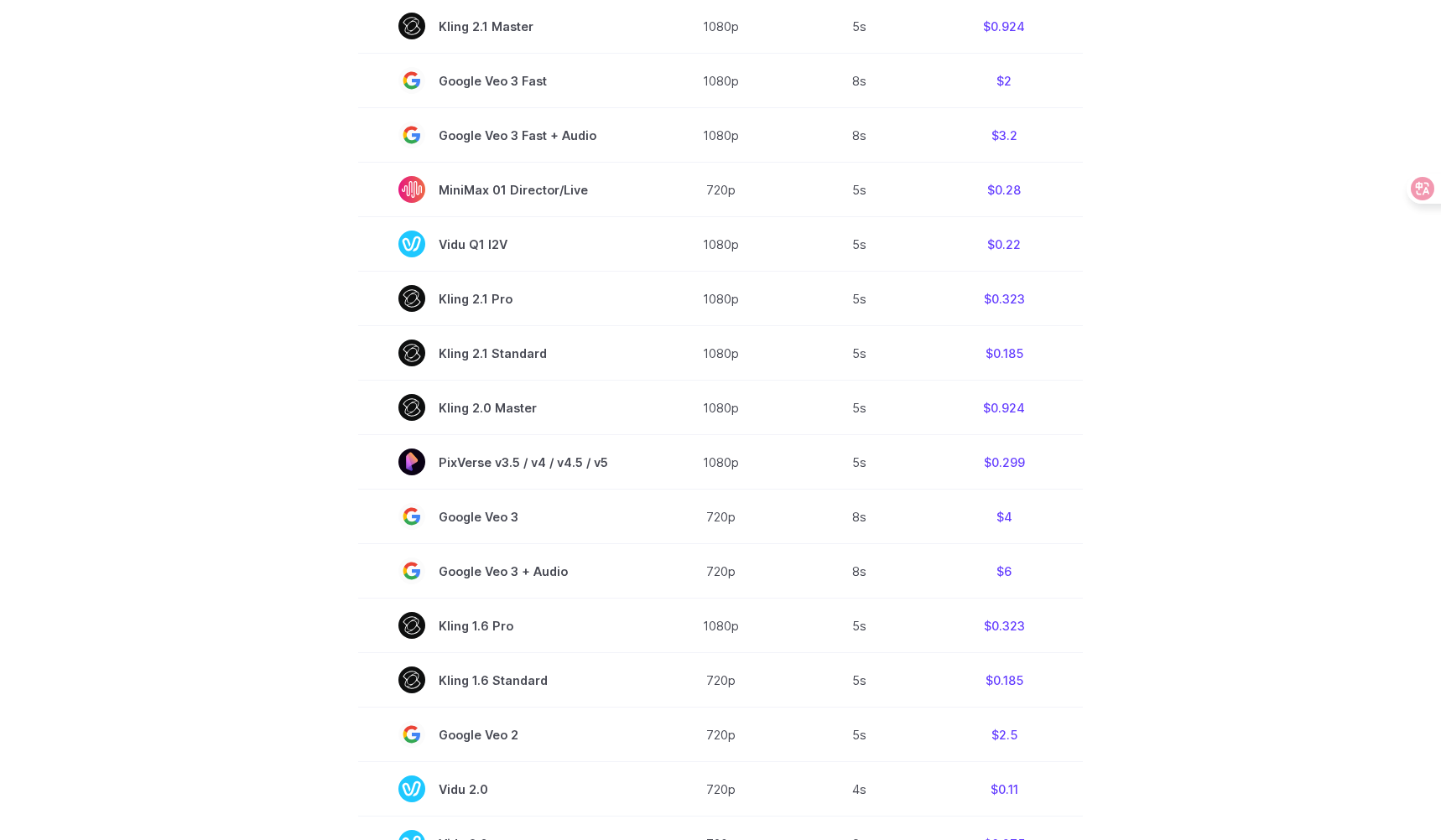
scroll to position [916, 0]
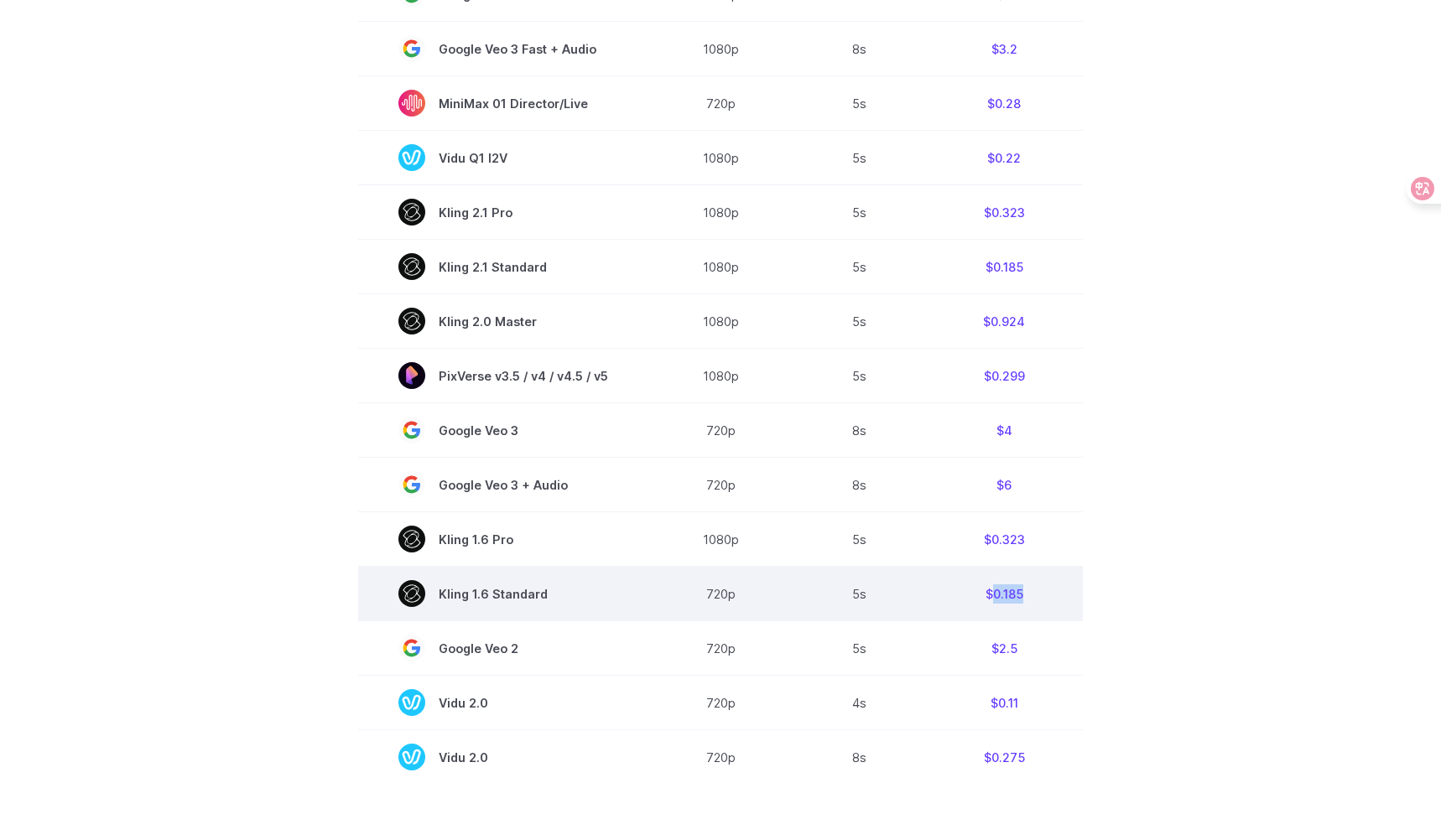
drag, startPoint x: 990, startPoint y: 594, endPoint x: 1044, endPoint y: 592, distance: 54.0
click at [1044, 592] on td "$0.185" at bounding box center [1004, 594] width 158 height 55
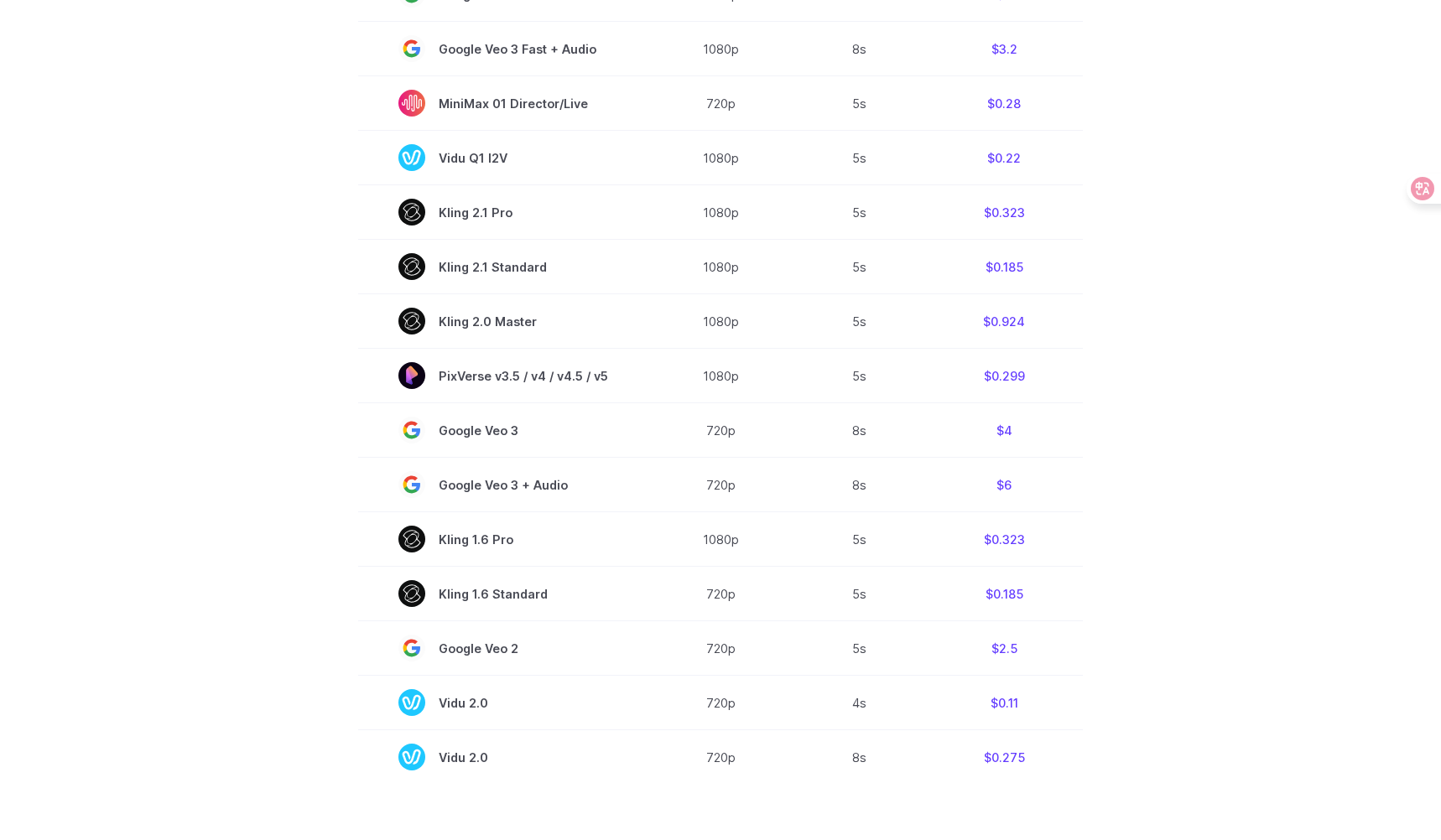
click at [1123, 560] on section "Model Resolution Duration Price / Video MiniMax Hailuo 02 768p 10s $0.56 MiniMa…" at bounding box center [720, 216] width 1168 height 1137
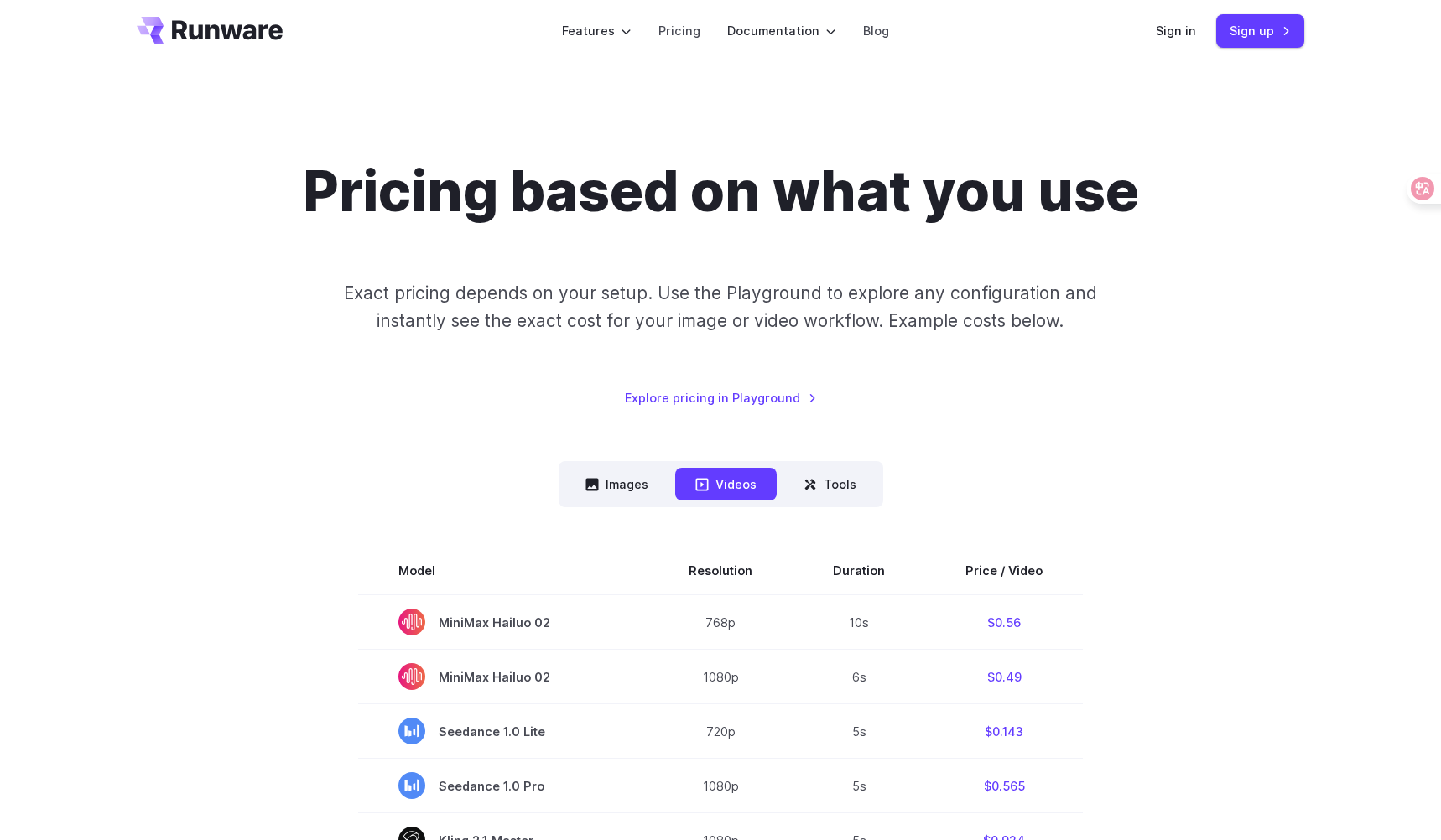
scroll to position [0, 0]
